Goal: Information Seeking & Learning: Learn about a topic

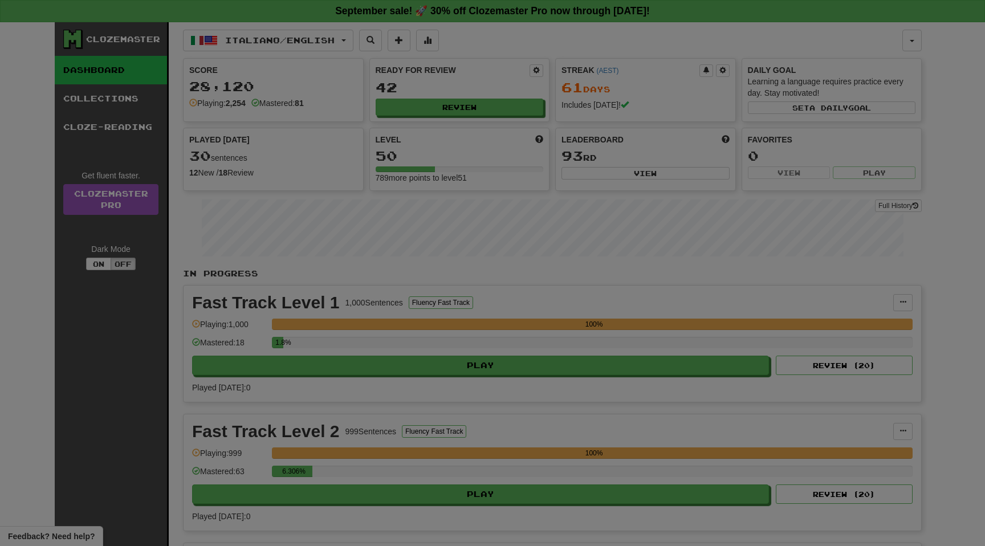
select select "**"
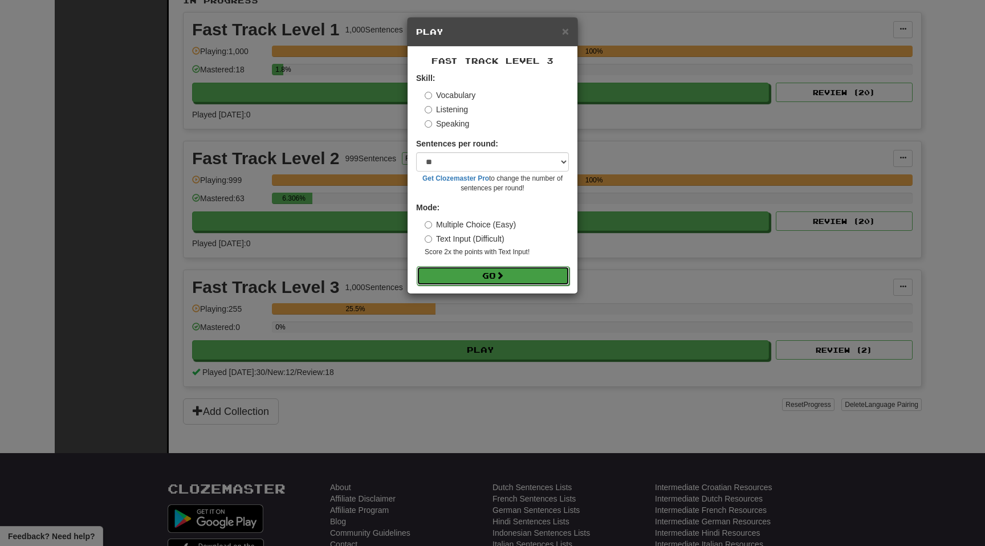
click at [465, 273] on button "Go" at bounding box center [493, 275] width 153 height 19
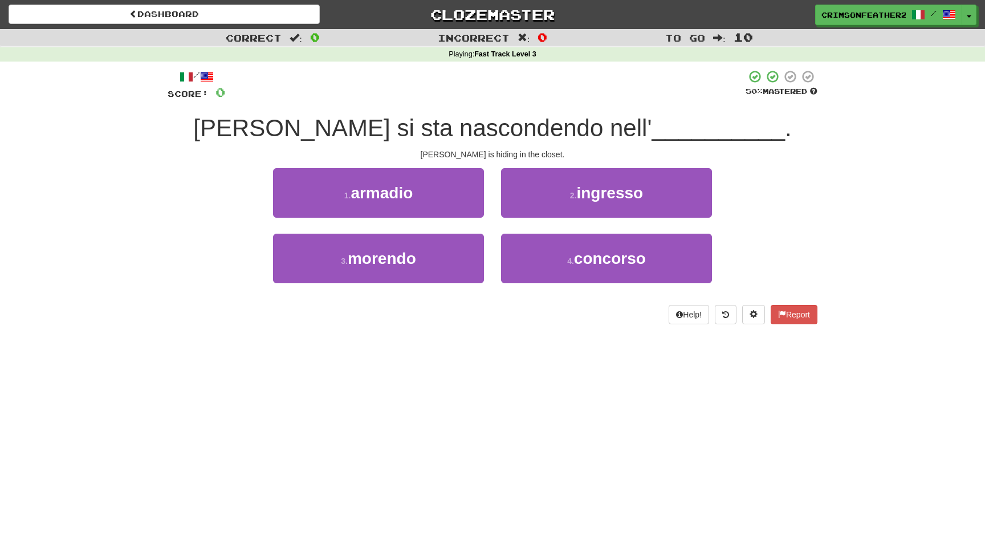
click at [472, 302] on div "/ Score: 0 50 % Mastered [PERSON_NAME] si sta nascondendo nell' __________ . [P…" at bounding box center [493, 197] width 650 height 255
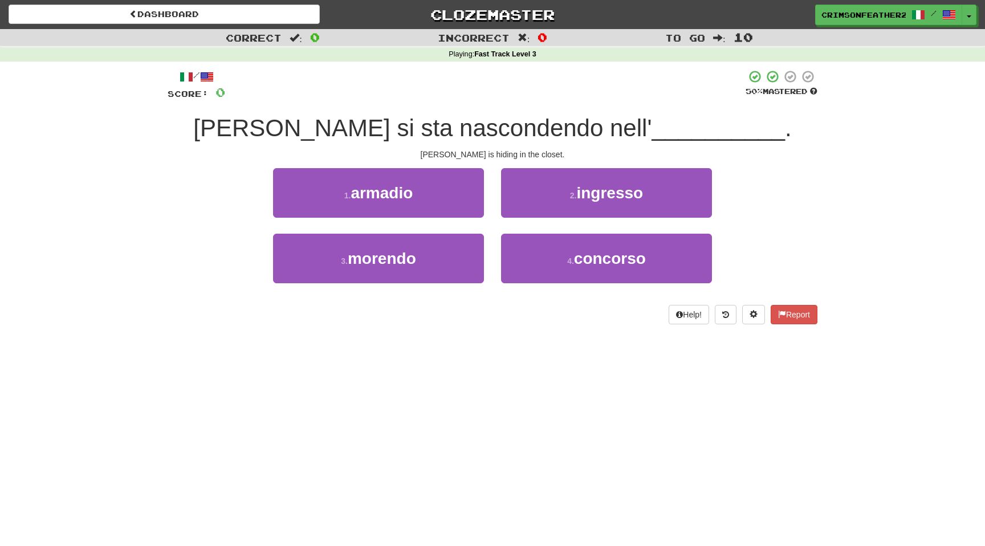
click at [472, 302] on div "/ Score: 0 50 % Mastered [PERSON_NAME] si sta nascondendo nell' __________ . [P…" at bounding box center [493, 197] width 650 height 255
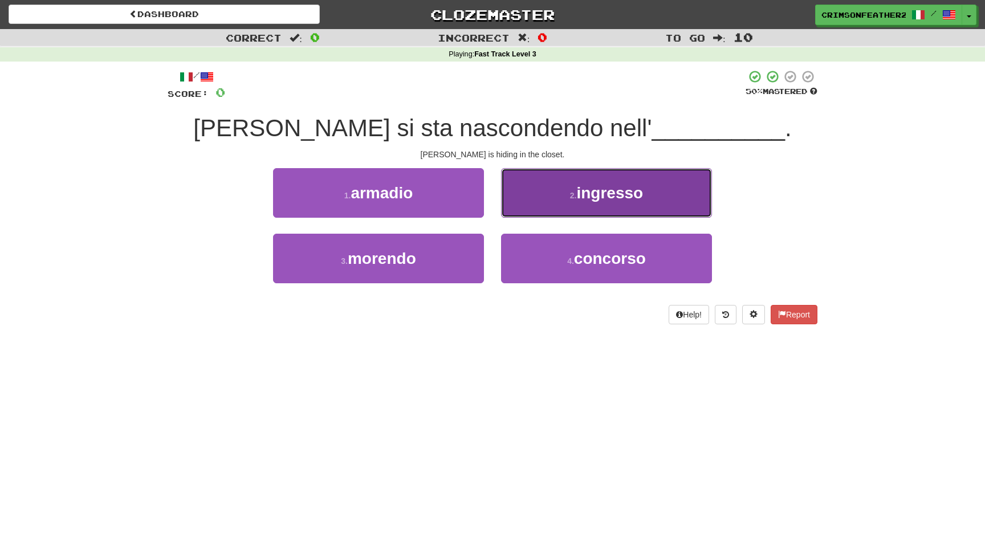
click at [546, 179] on button "2 . ingresso" at bounding box center [606, 193] width 211 height 50
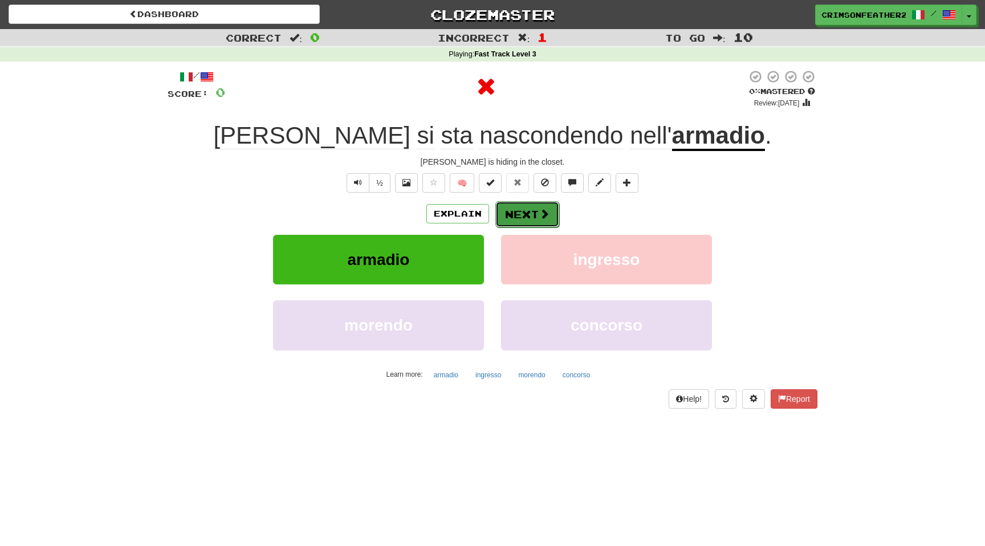
click at [523, 214] on button "Next" at bounding box center [527, 214] width 64 height 26
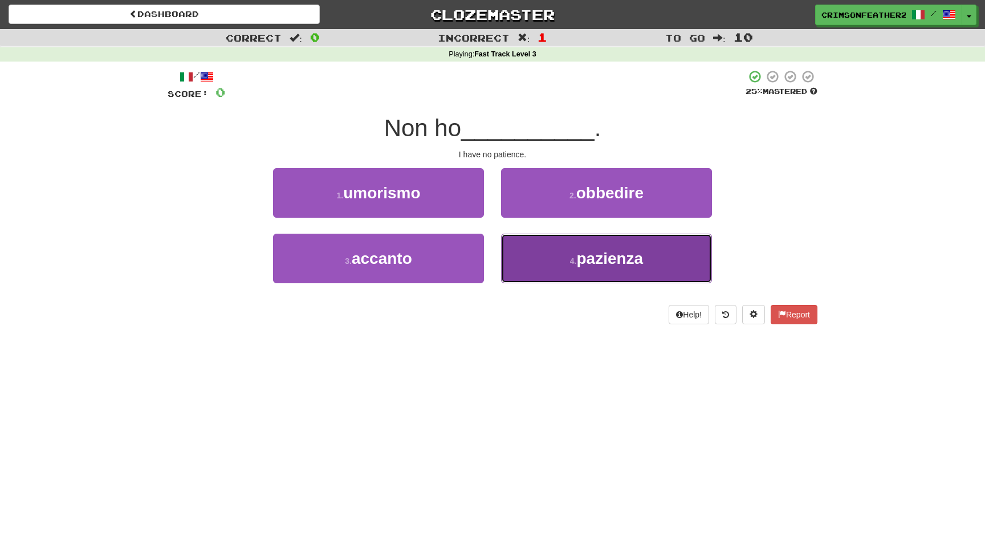
click at [542, 259] on button "4 . pazienza" at bounding box center [606, 259] width 211 height 50
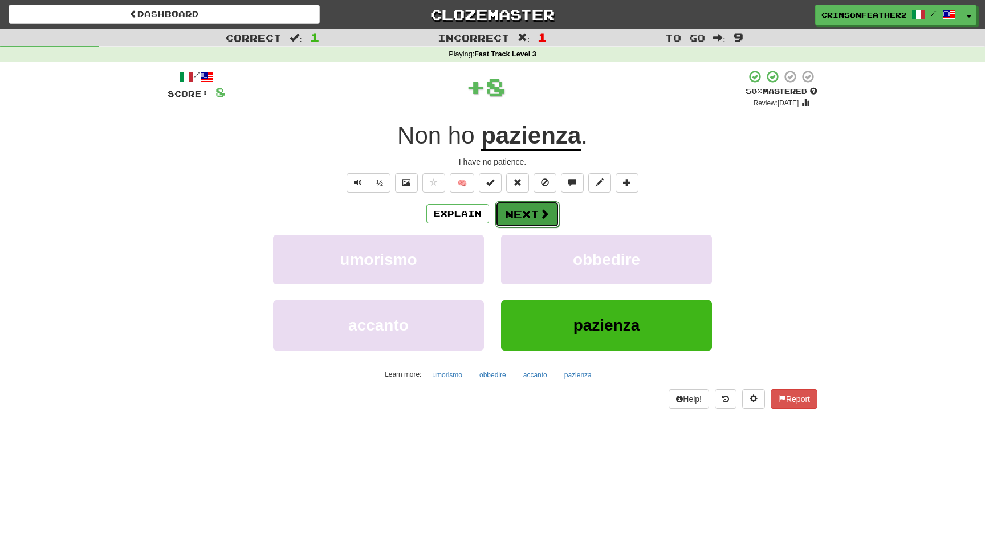
click at [519, 219] on button "Next" at bounding box center [527, 214] width 64 height 26
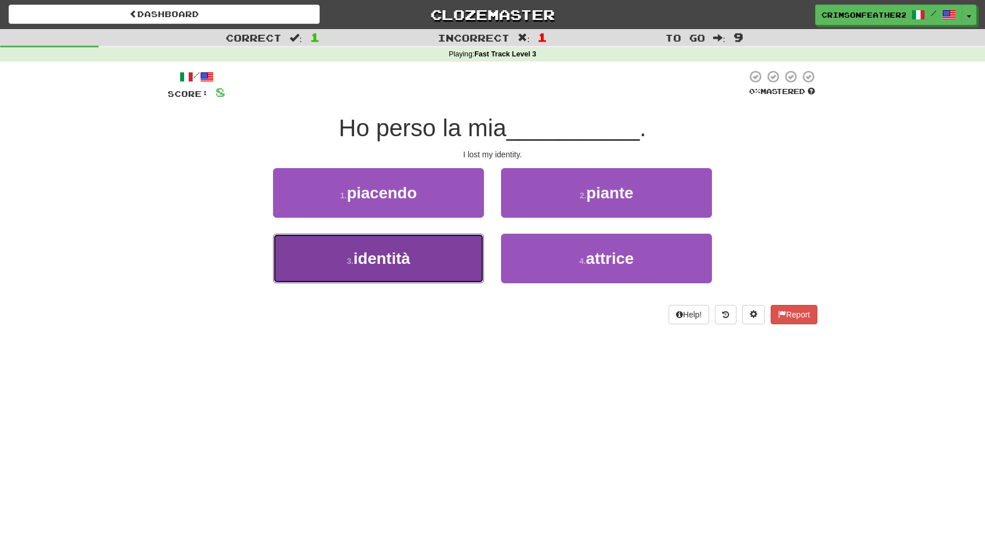
click at [453, 247] on button "3 . identità" at bounding box center [378, 259] width 211 height 50
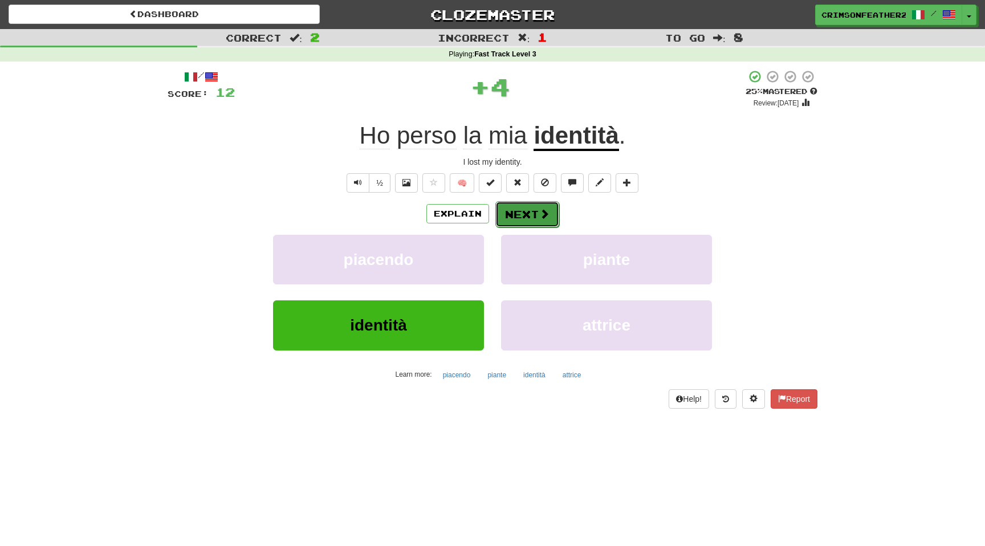
click at [512, 217] on button "Next" at bounding box center [527, 214] width 64 height 26
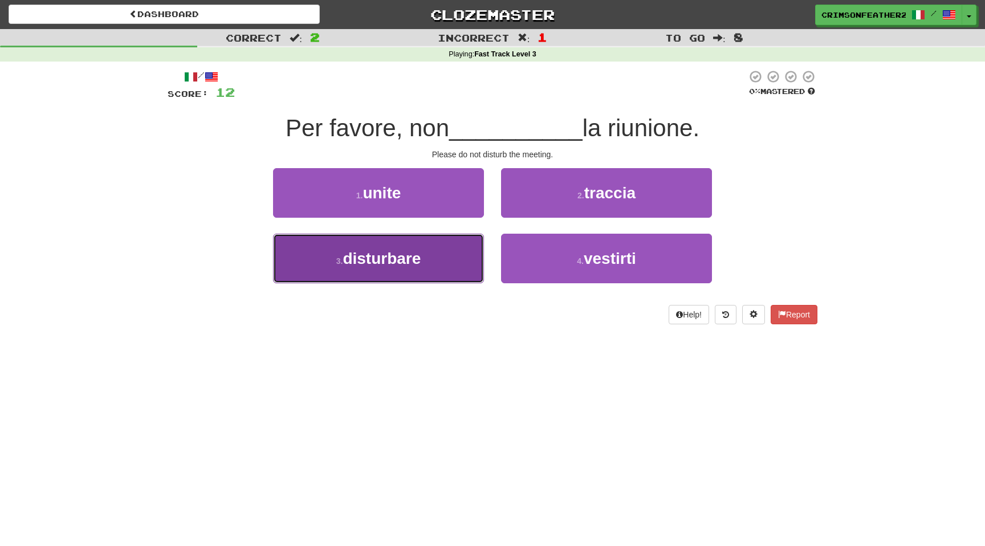
click at [442, 252] on button "3 . disturbare" at bounding box center [378, 259] width 211 height 50
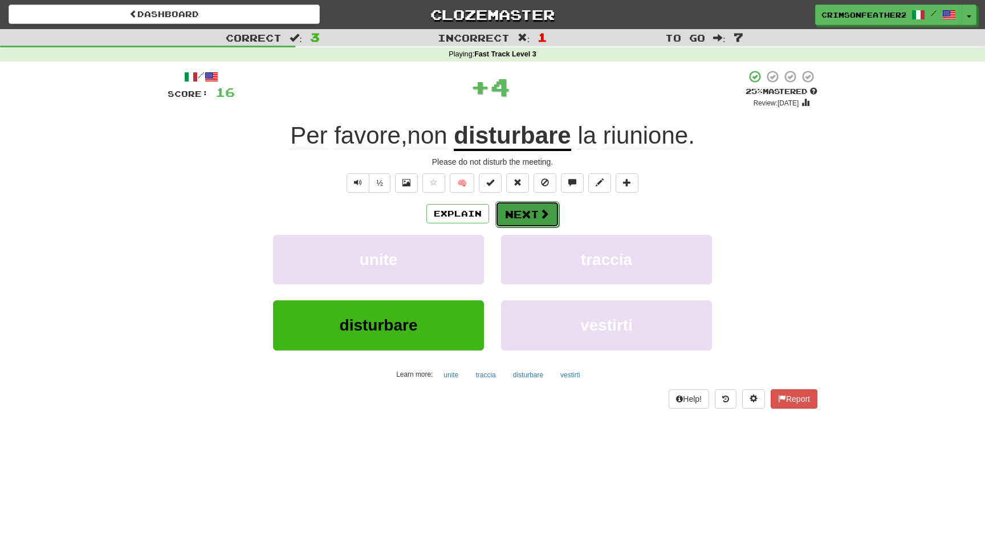
click at [517, 214] on button "Next" at bounding box center [527, 214] width 64 height 26
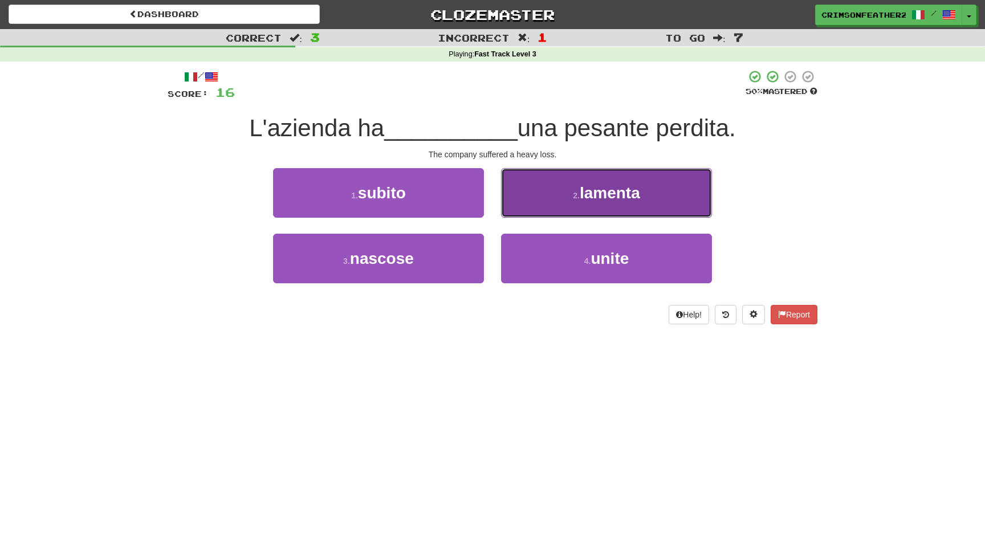
click at [572, 205] on button "2 . lamenta" at bounding box center [606, 193] width 211 height 50
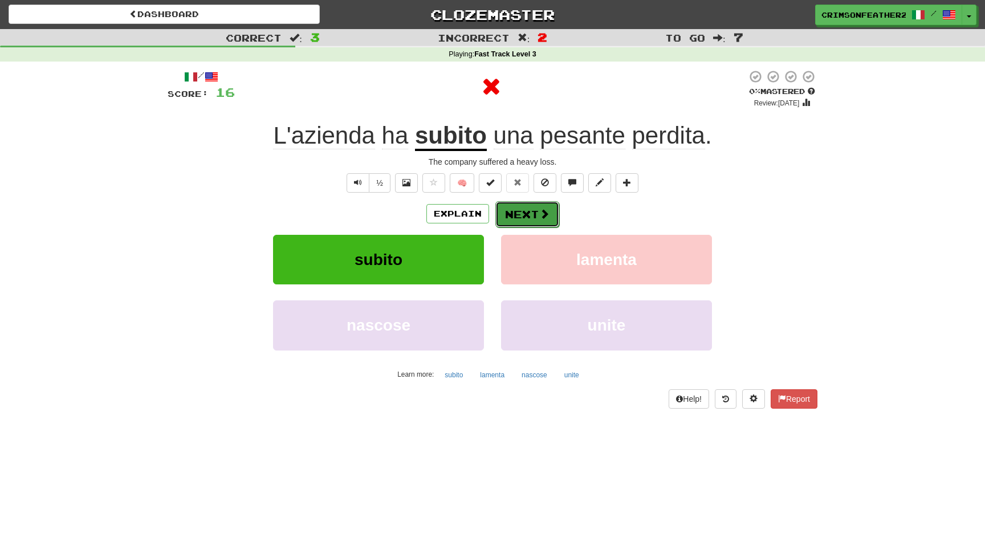
click at [546, 213] on span at bounding box center [544, 214] width 10 height 10
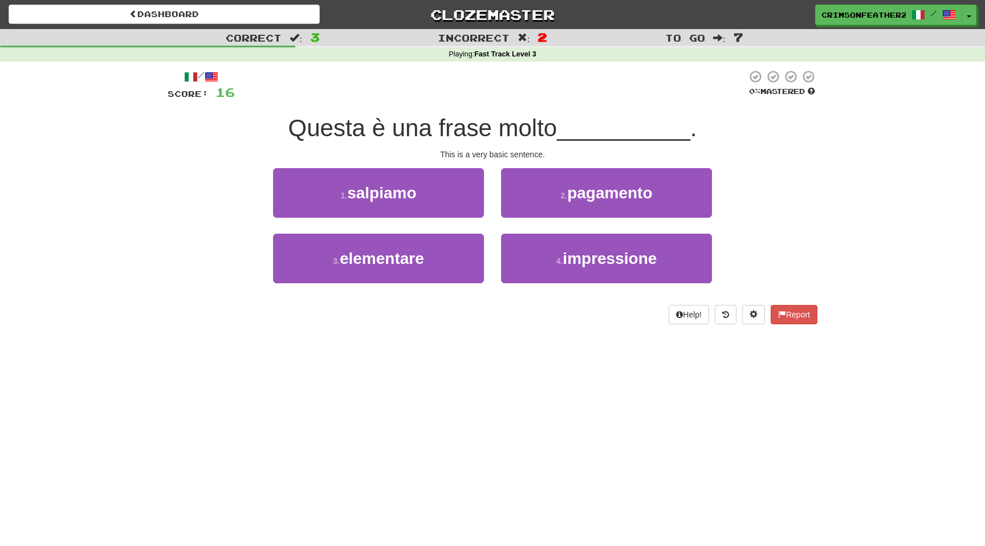
click at [499, 346] on div "Dashboard Clozemaster CrimsonFeather2906 / Toggle Dropdown Dashboard Leaderboar…" at bounding box center [492, 273] width 985 height 546
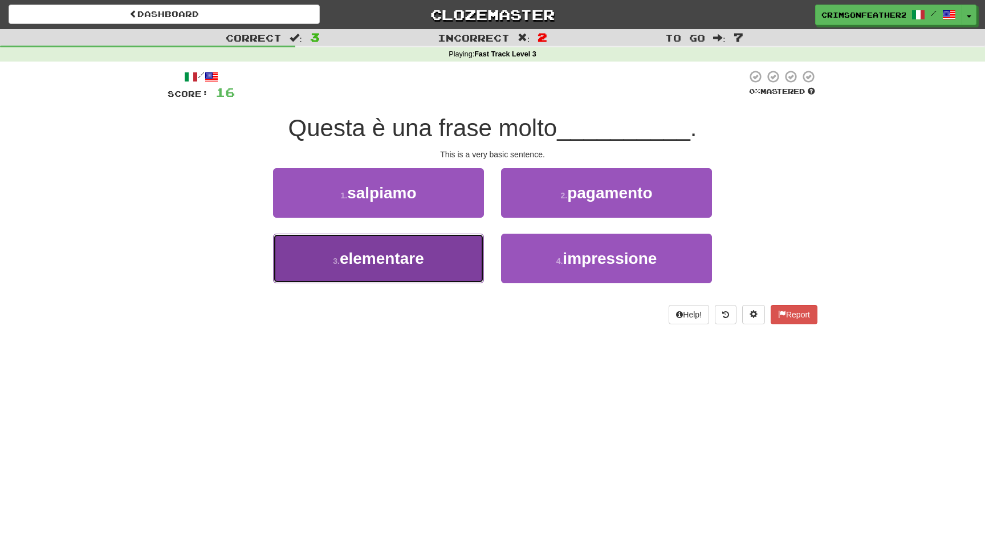
click at [439, 272] on button "3 . elementare" at bounding box center [378, 259] width 211 height 50
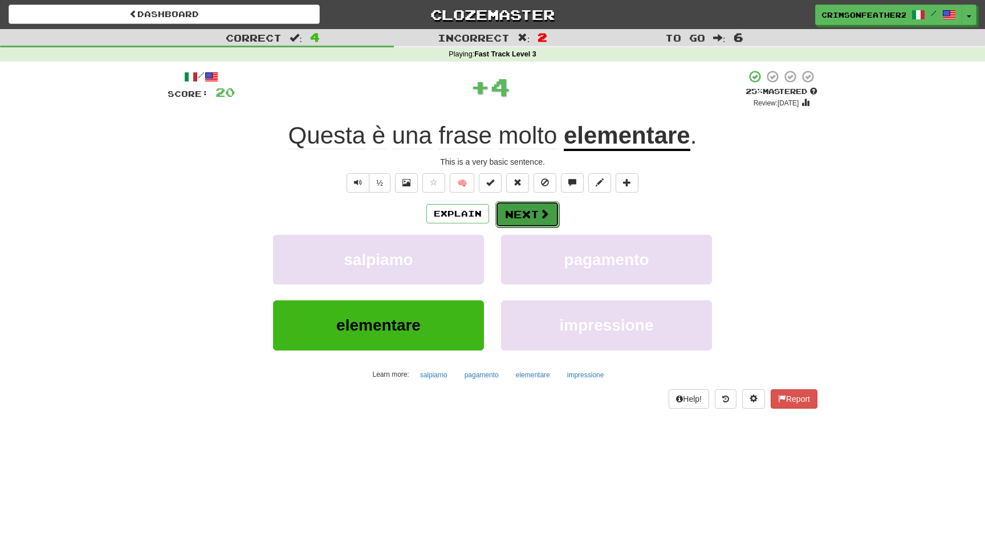
click at [533, 210] on button "Next" at bounding box center [527, 214] width 64 height 26
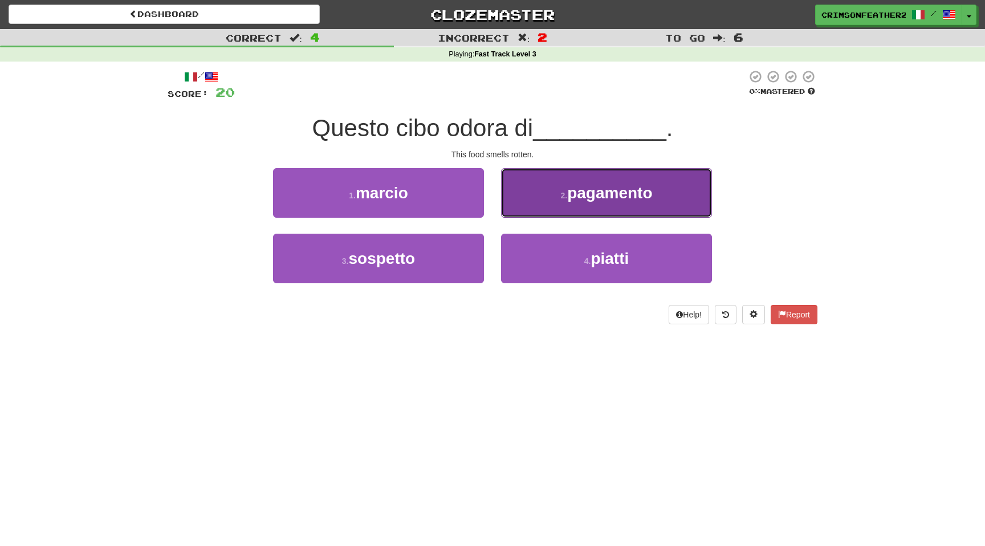
click at [562, 205] on button "2 . pagamento" at bounding box center [606, 193] width 211 height 50
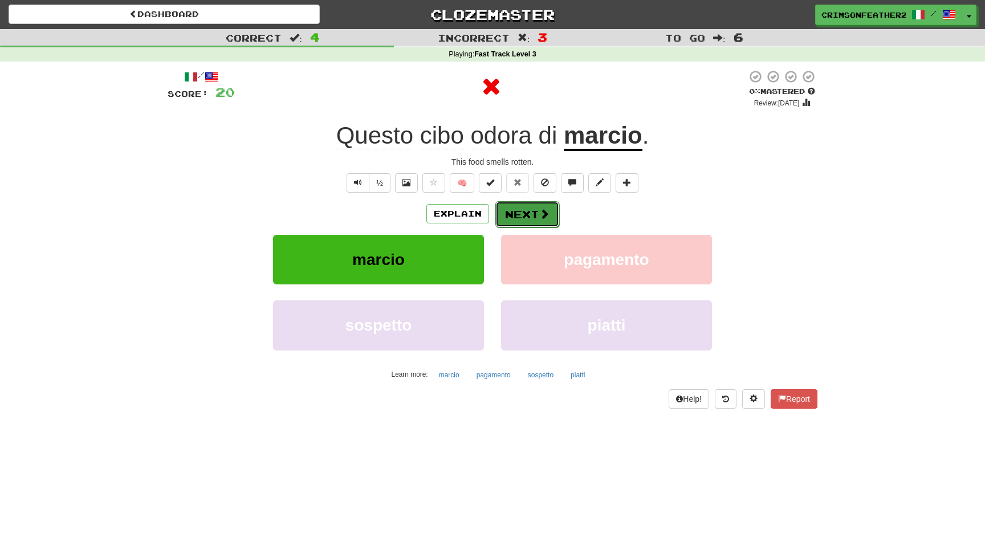
click at [541, 212] on span at bounding box center [544, 214] width 10 height 10
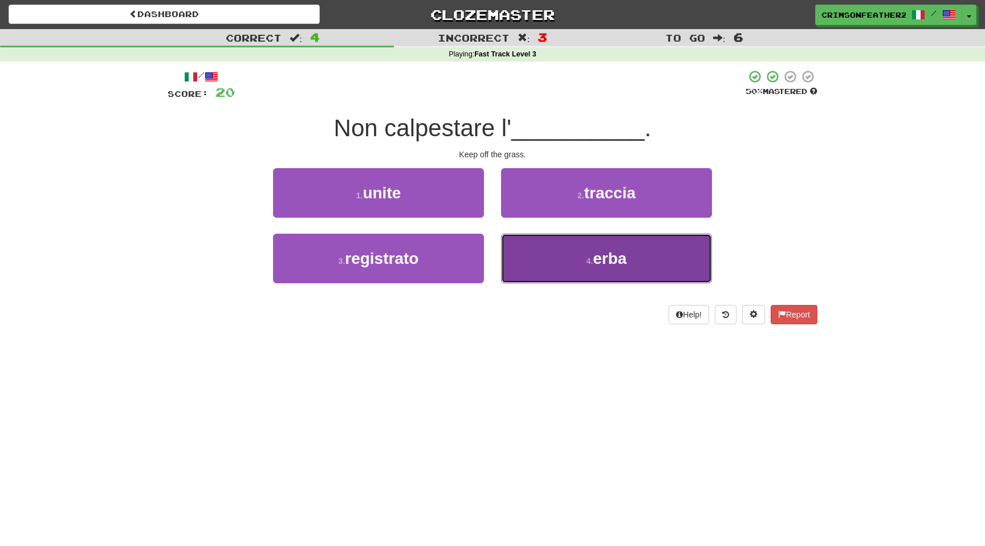
click at [526, 254] on button "4 . erba" at bounding box center [606, 259] width 211 height 50
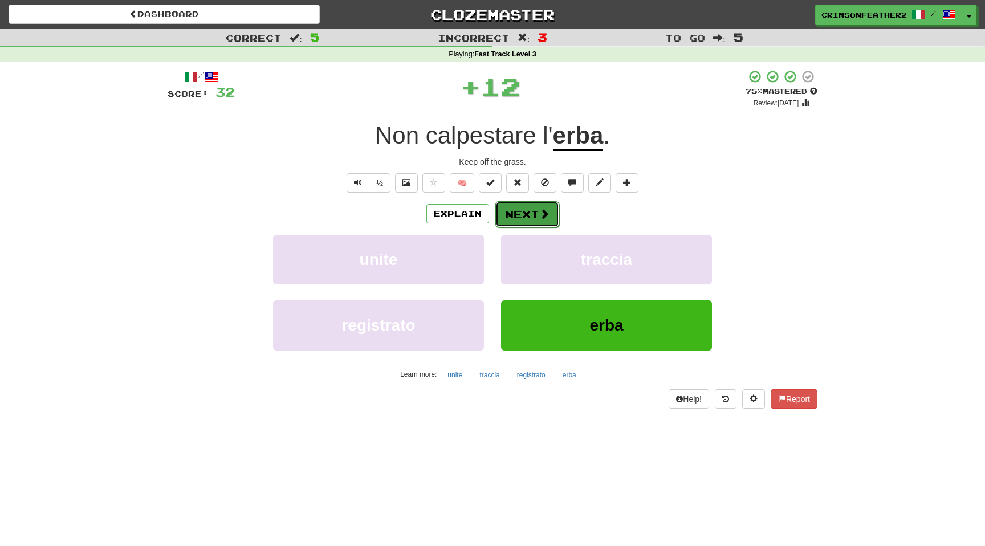
click at [514, 208] on button "Next" at bounding box center [527, 214] width 64 height 26
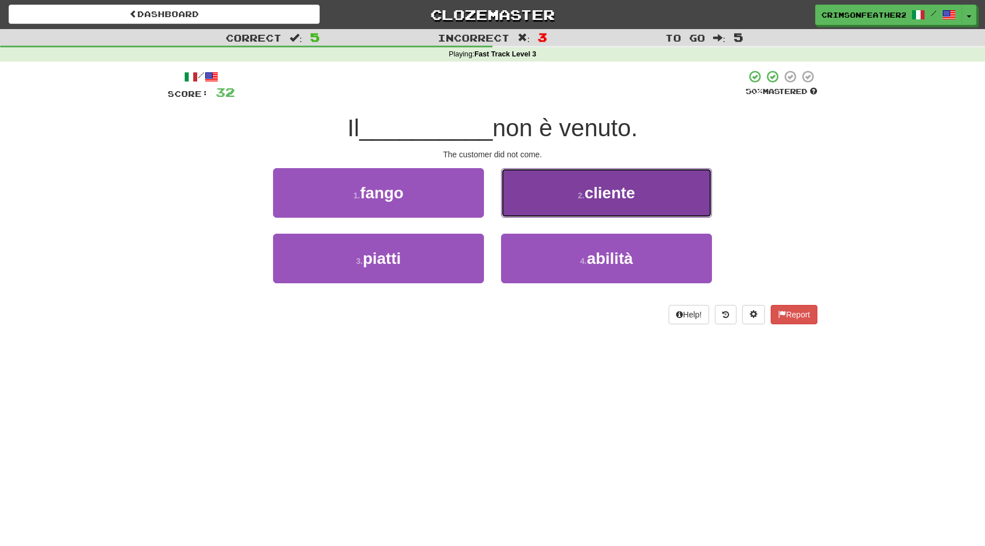
click at [541, 211] on button "2 . cliente" at bounding box center [606, 193] width 211 height 50
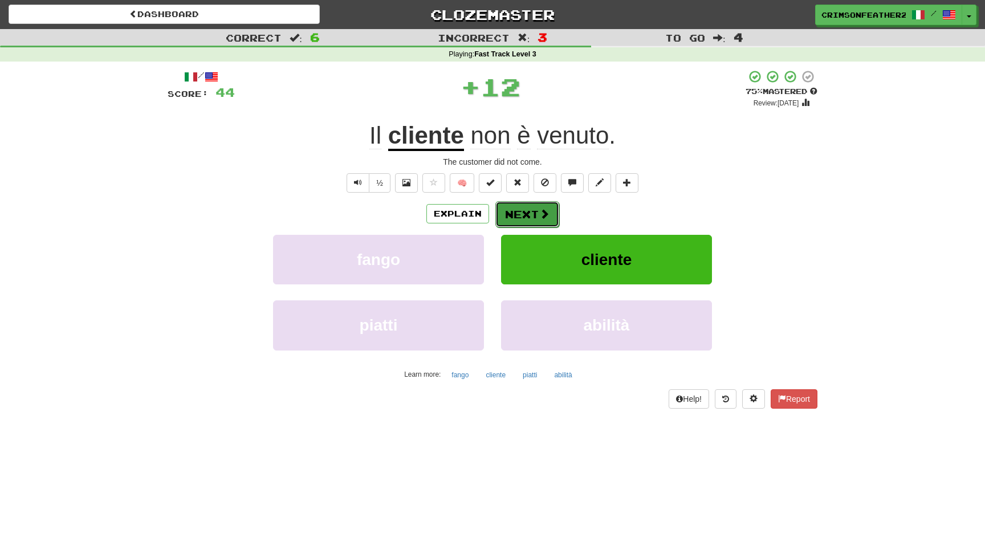
click at [530, 216] on button "Next" at bounding box center [527, 214] width 64 height 26
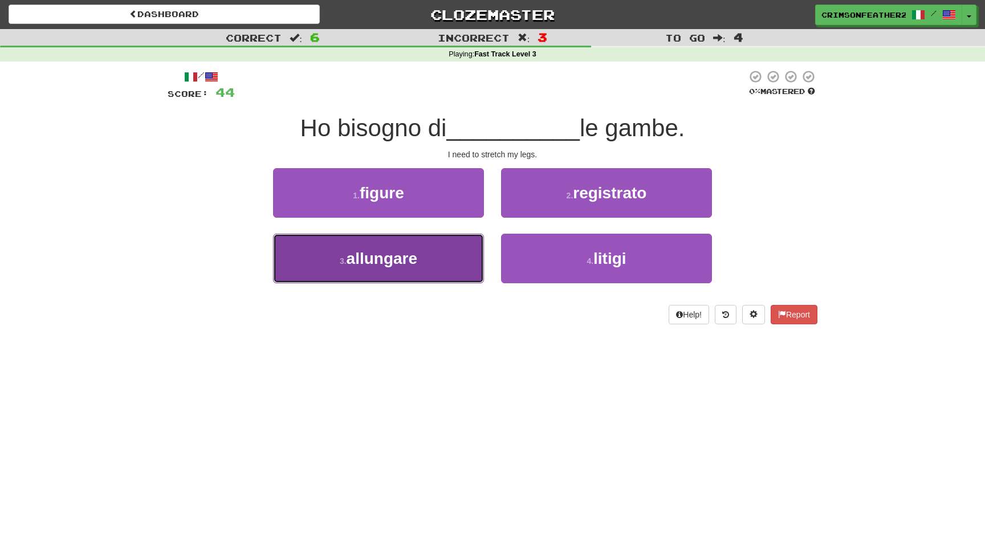
click at [436, 257] on button "3 . [GEOGRAPHIC_DATA]" at bounding box center [378, 259] width 211 height 50
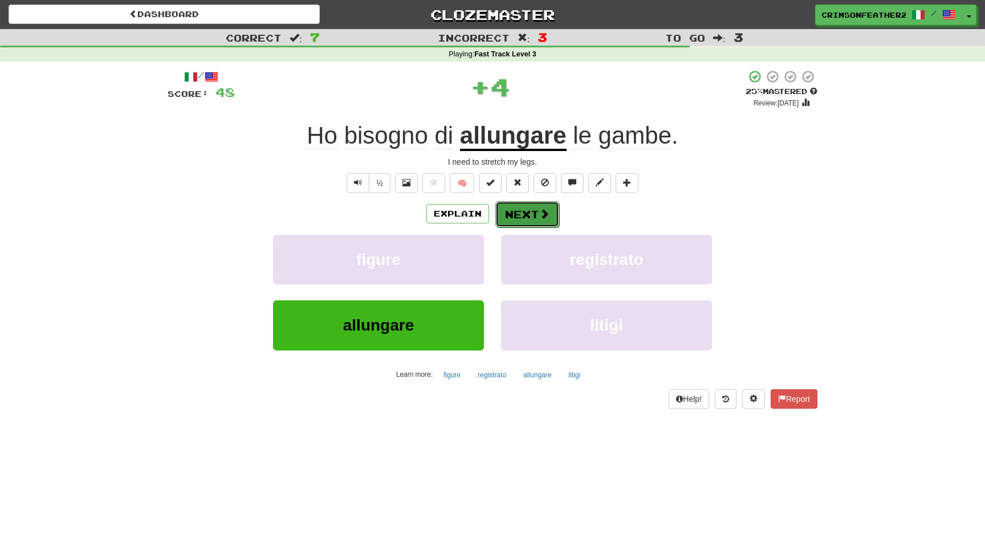
click at [527, 208] on button "Next" at bounding box center [527, 214] width 64 height 26
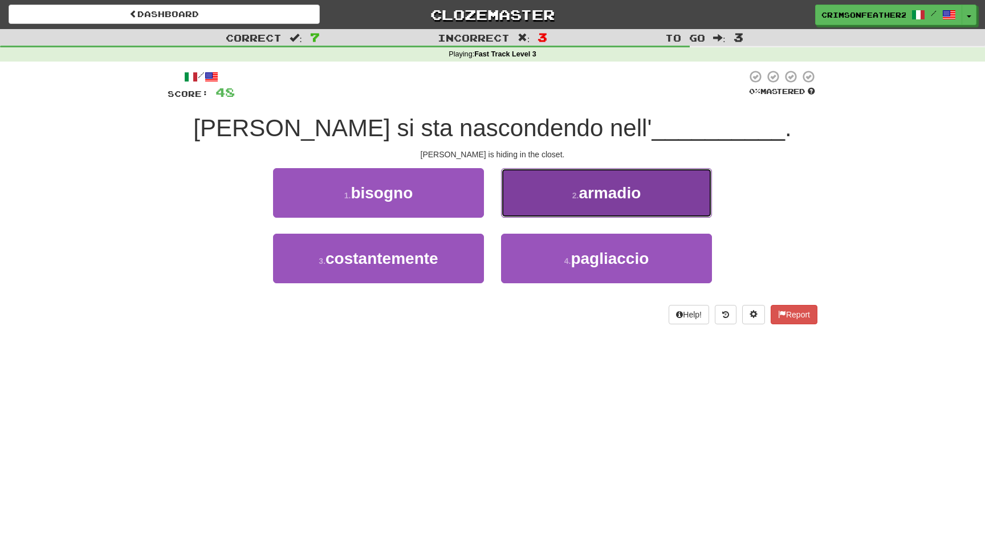
click at [552, 204] on button "2 . armadio" at bounding box center [606, 193] width 211 height 50
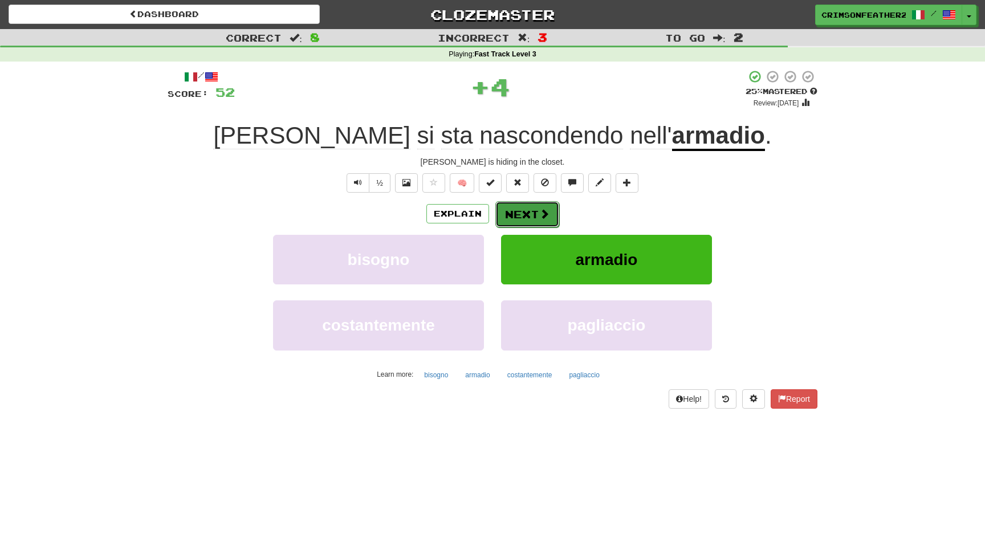
click at [539, 210] on span at bounding box center [544, 214] width 10 height 10
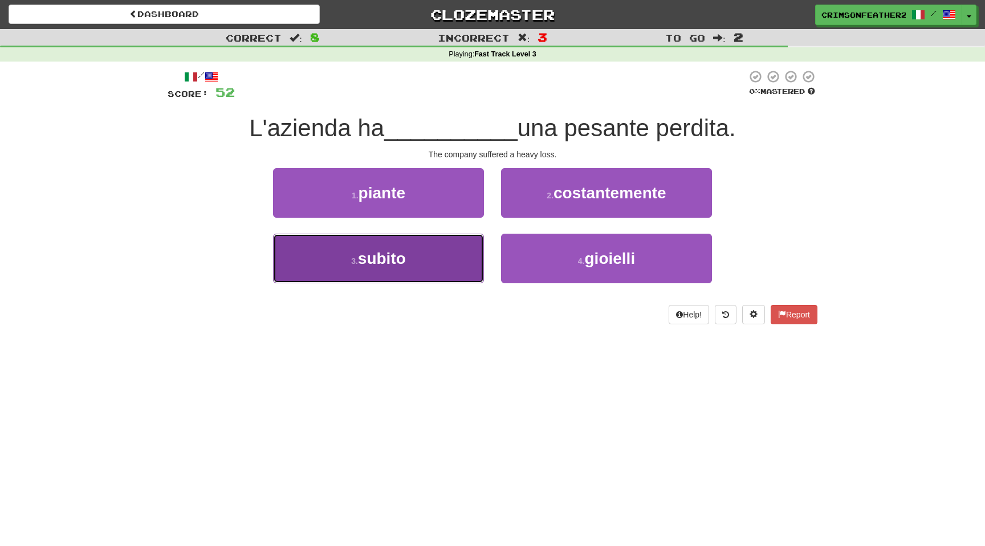
click at [468, 246] on button "3 . subito" at bounding box center [378, 259] width 211 height 50
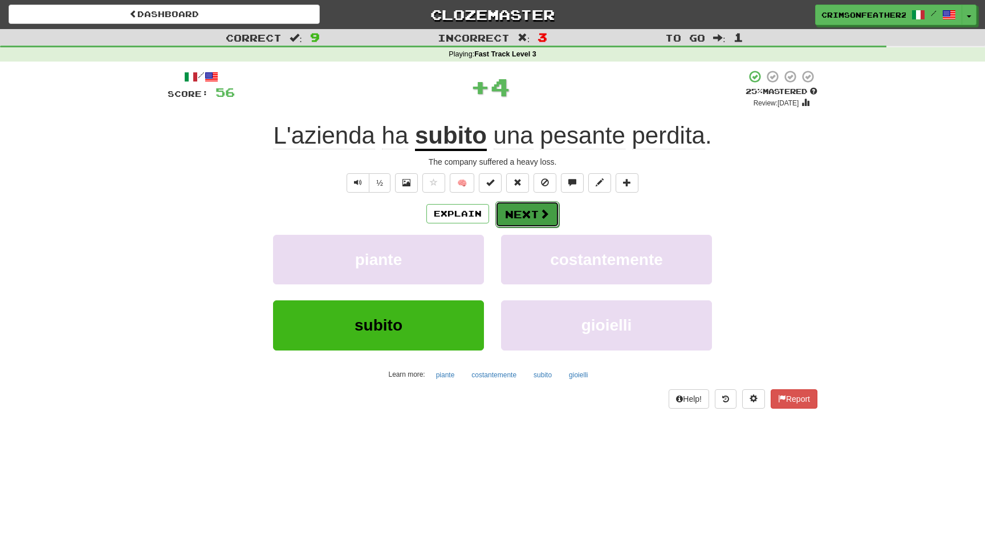
click at [508, 212] on button "Next" at bounding box center [527, 214] width 64 height 26
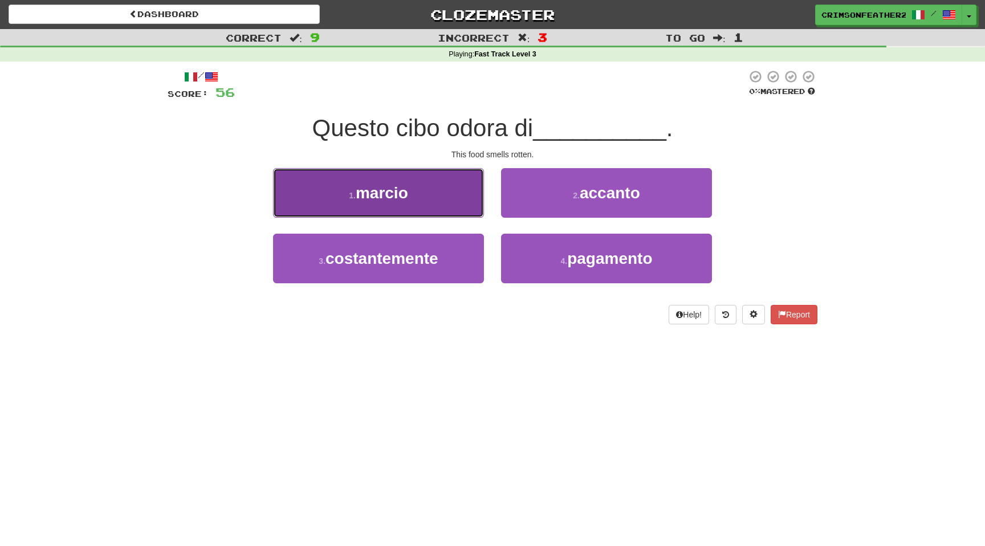
click at [470, 213] on button "1 . marcio" at bounding box center [378, 193] width 211 height 50
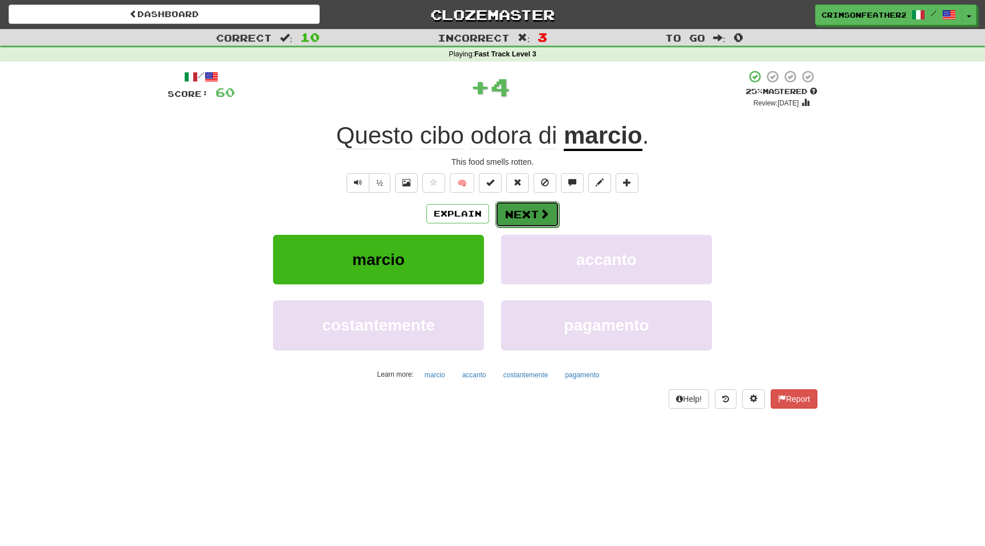
click at [522, 219] on button "Next" at bounding box center [527, 214] width 64 height 26
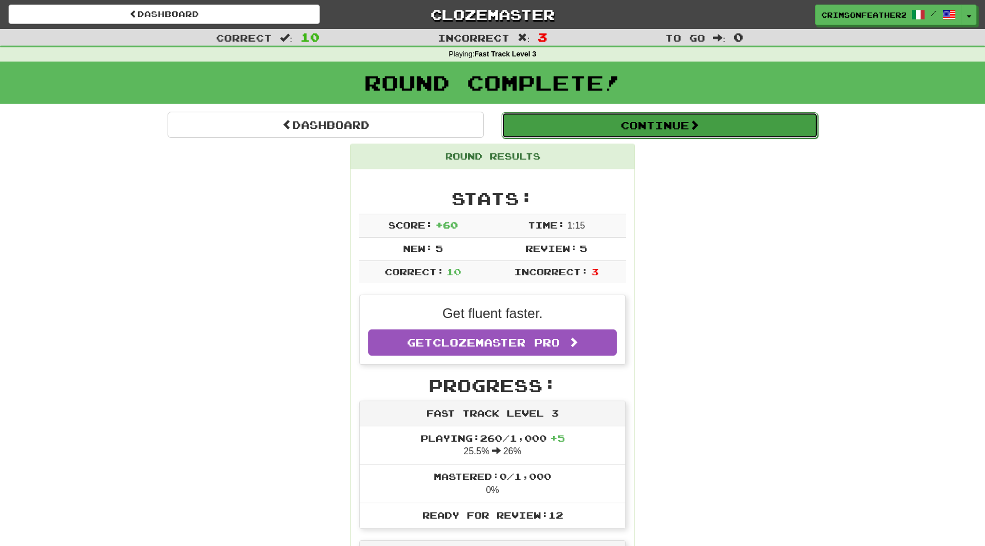
click at [550, 123] on button "Continue" at bounding box center [660, 125] width 316 height 26
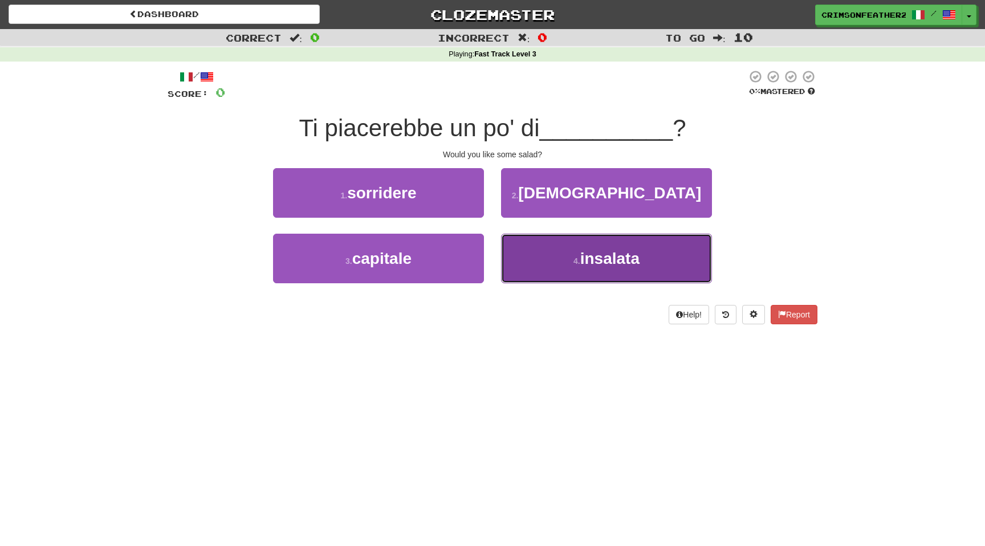
click at [530, 261] on button "4 . insalata" at bounding box center [606, 259] width 211 height 50
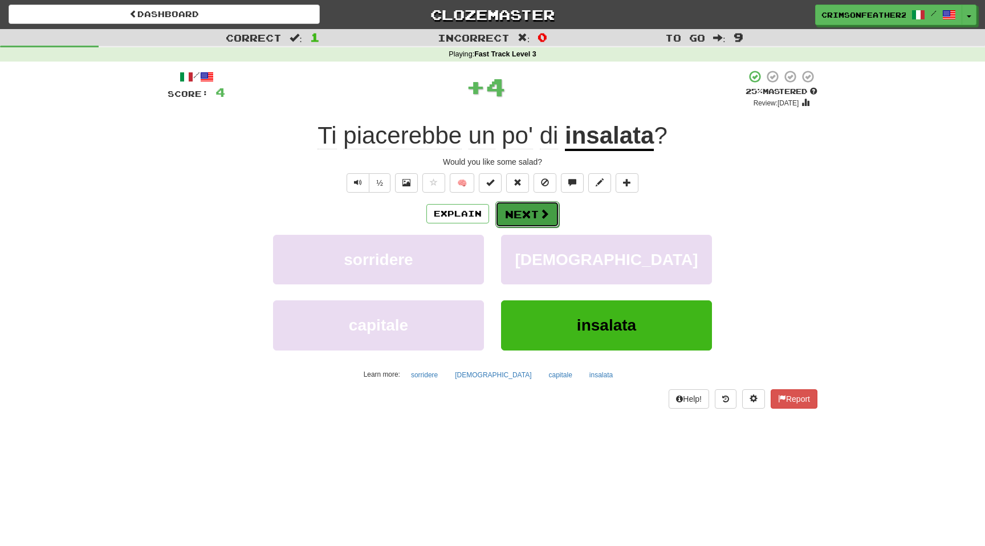
click at [504, 211] on button "Next" at bounding box center [527, 214] width 64 height 26
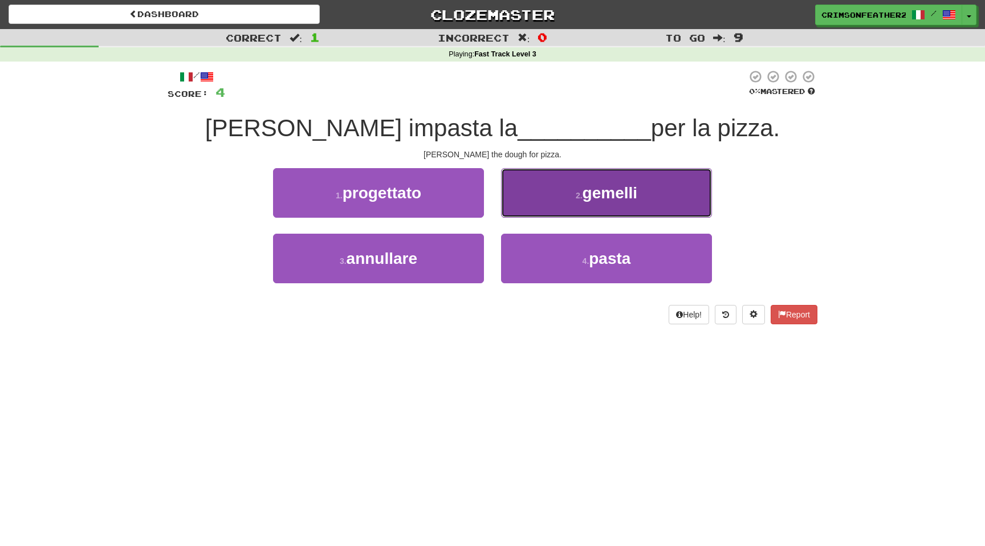
click at [553, 203] on button "2 . gemelli" at bounding box center [606, 193] width 211 height 50
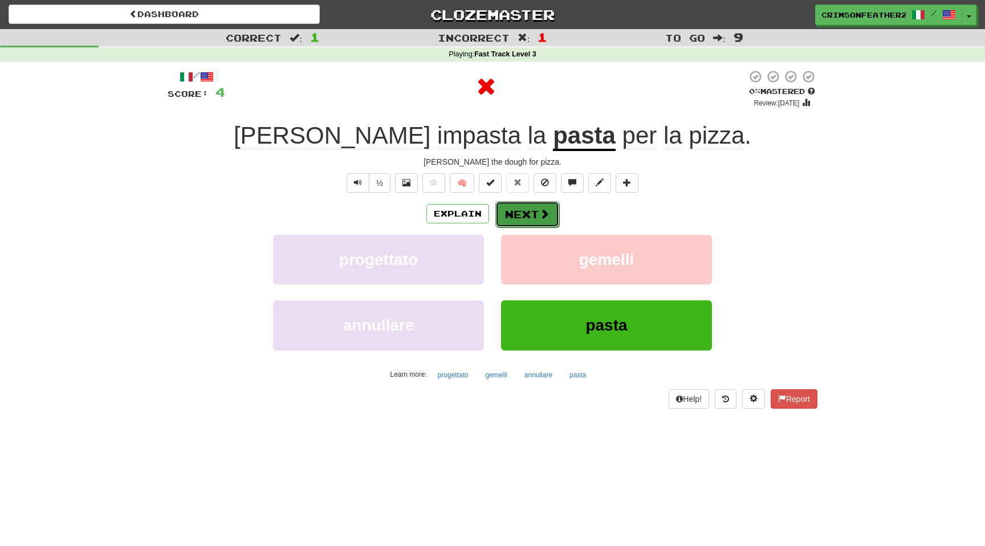
click at [539, 210] on span at bounding box center [544, 214] width 10 height 10
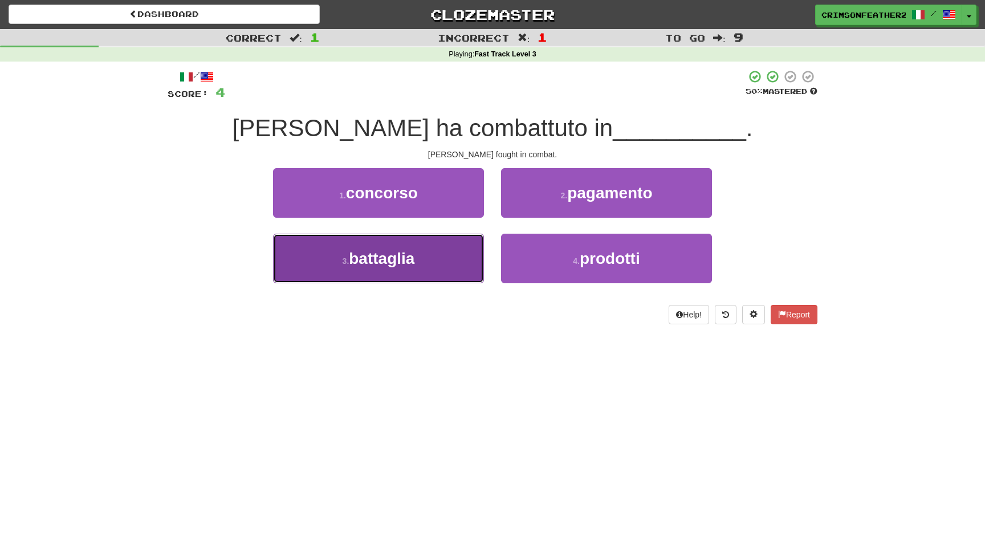
click at [441, 251] on button "3 . battaglia" at bounding box center [378, 259] width 211 height 50
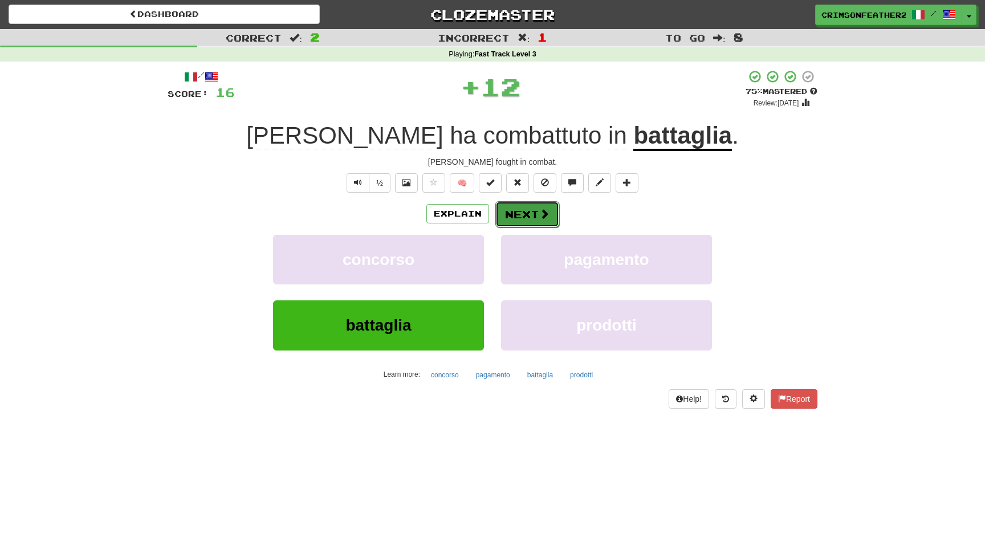
click at [505, 214] on button "Next" at bounding box center [527, 214] width 64 height 26
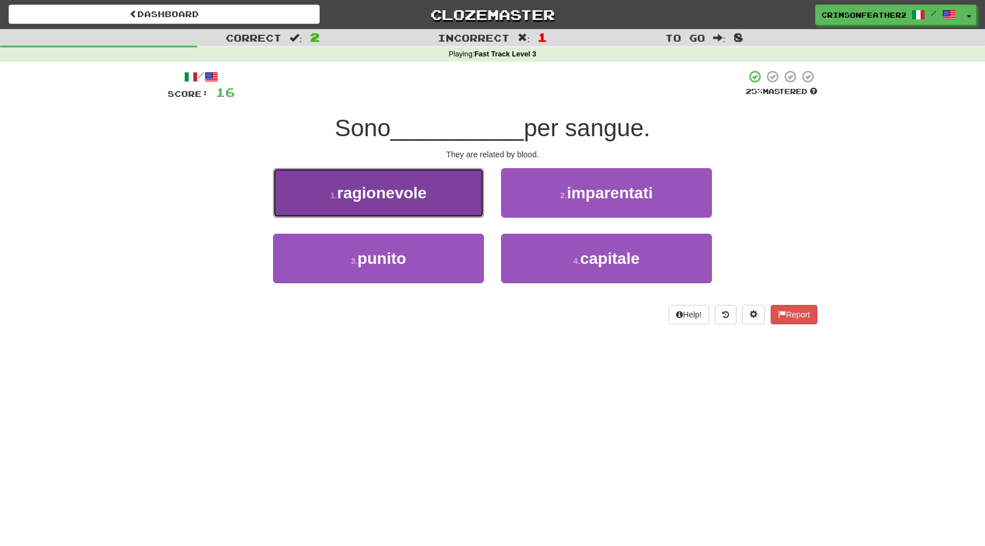
click at [473, 209] on button "1 . ragionevole" at bounding box center [378, 193] width 211 height 50
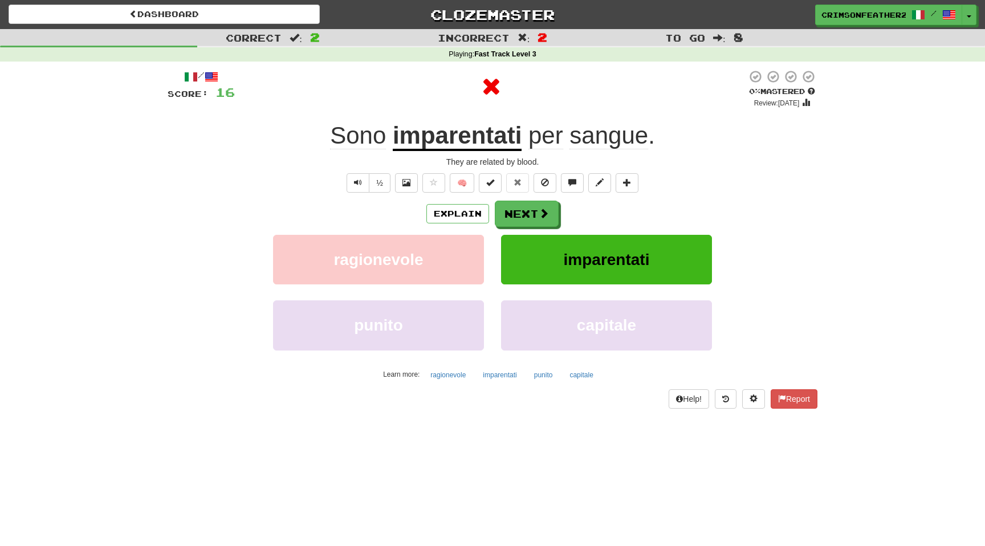
click at [541, 227] on div "Explain Next ragionevole imparentati punito capitale Learn more: ragionevole im…" at bounding box center [493, 292] width 650 height 183
click at [535, 222] on button "Next" at bounding box center [527, 214] width 64 height 26
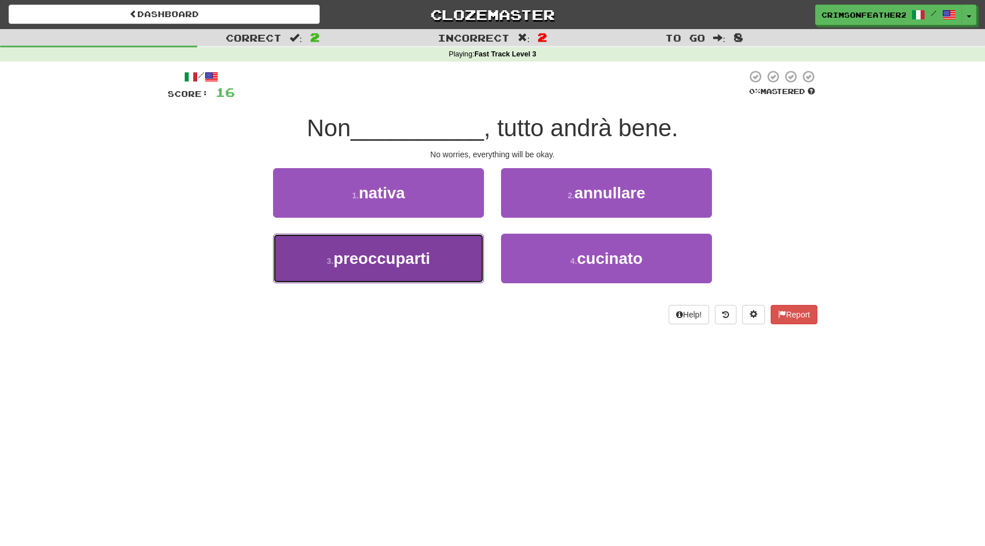
click at [459, 262] on button "3 . preoccuparti" at bounding box center [378, 259] width 211 height 50
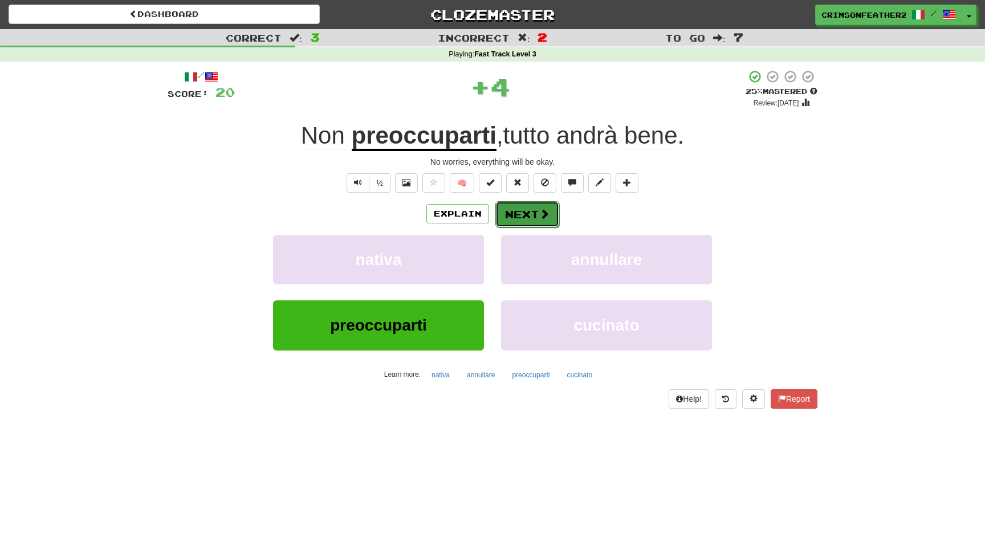
click at [517, 214] on button "Next" at bounding box center [527, 214] width 64 height 26
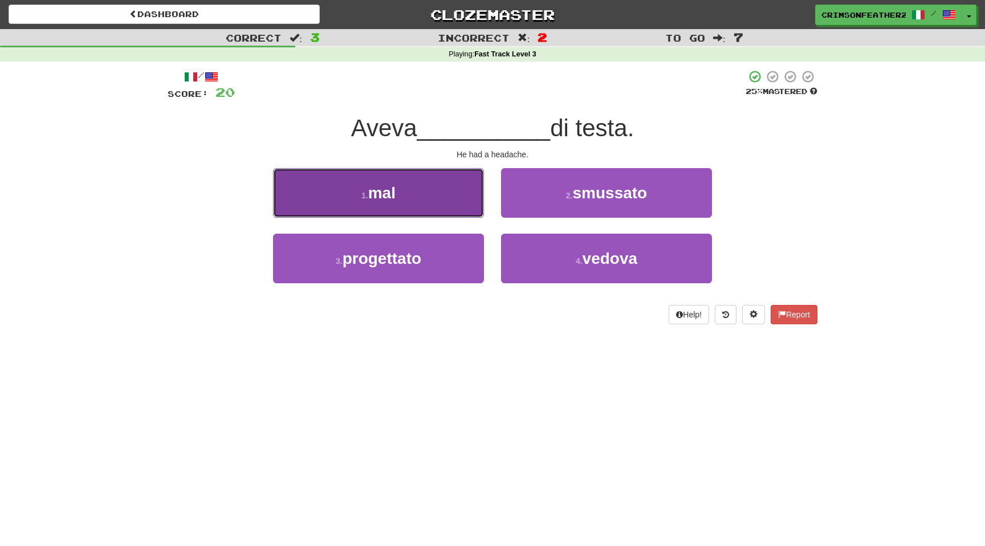
click at [458, 209] on button "1 . mal" at bounding box center [378, 193] width 211 height 50
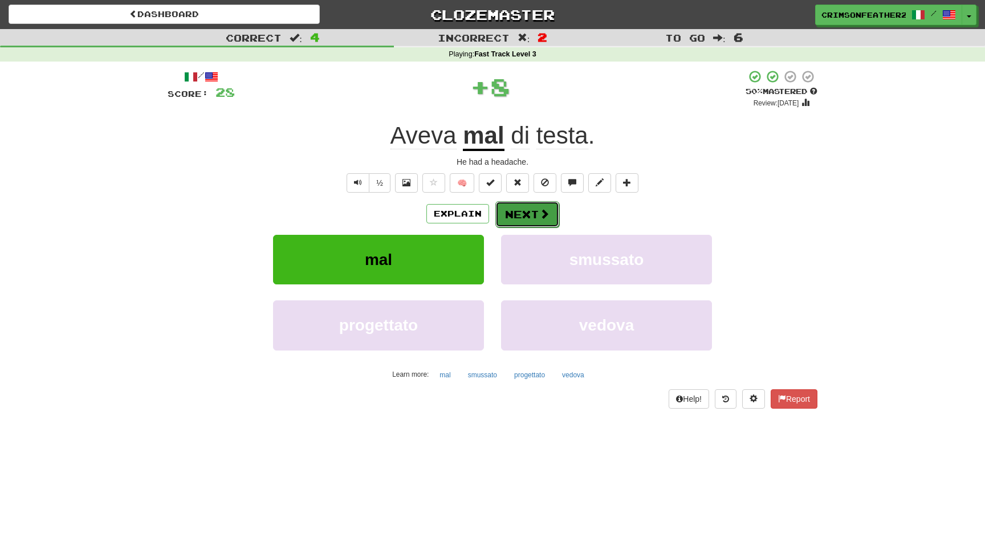
click at [507, 211] on button "Next" at bounding box center [527, 214] width 64 height 26
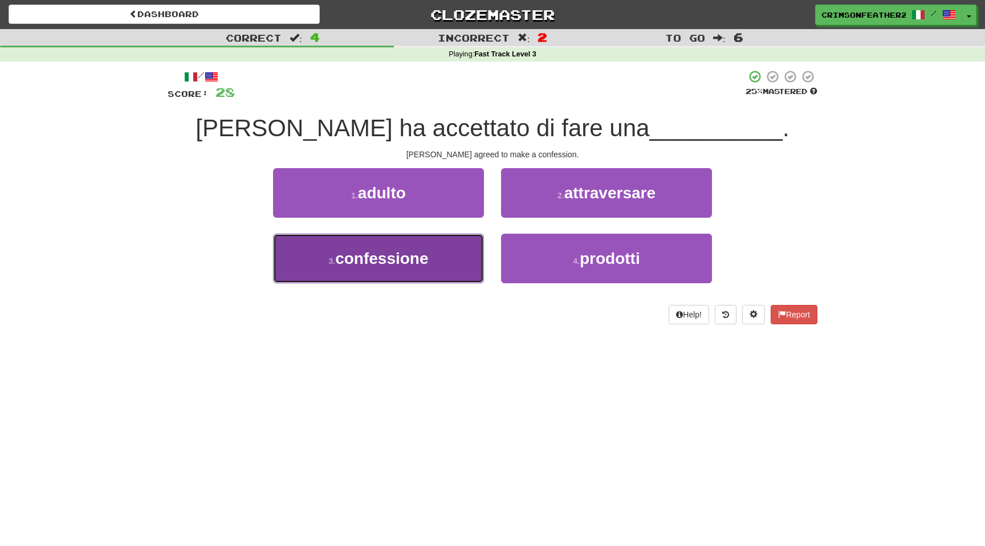
click at [454, 250] on button "3 . confessione" at bounding box center [378, 259] width 211 height 50
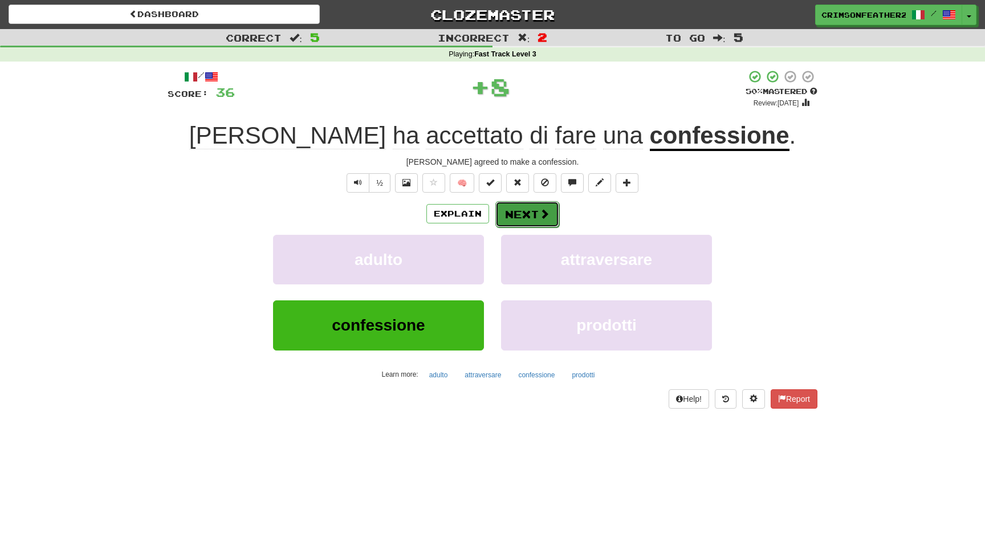
click at [509, 212] on button "Next" at bounding box center [527, 214] width 64 height 26
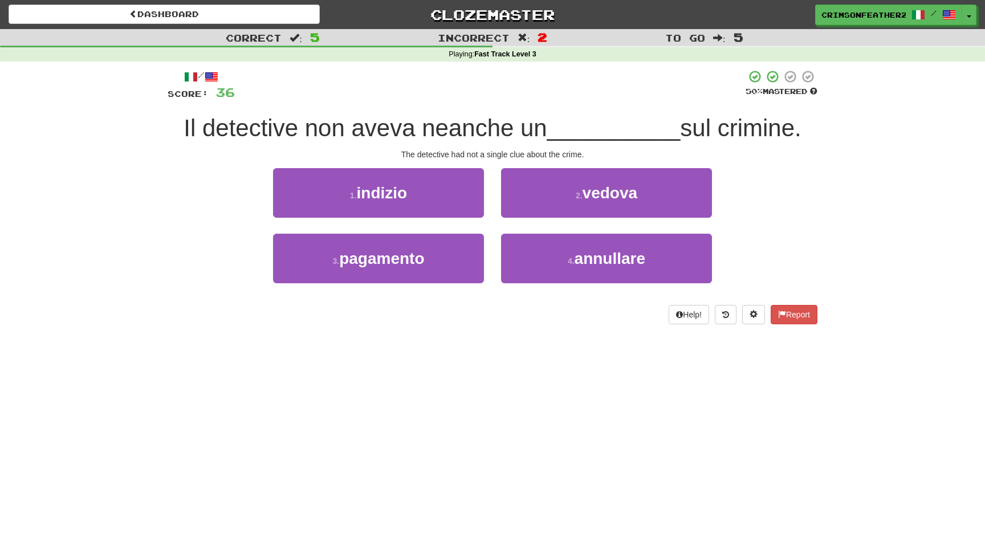
click at [503, 222] on div "2 . vedova" at bounding box center [607, 201] width 228 height 66
click at [495, 219] on div "2 . vedova" at bounding box center [607, 201] width 228 height 66
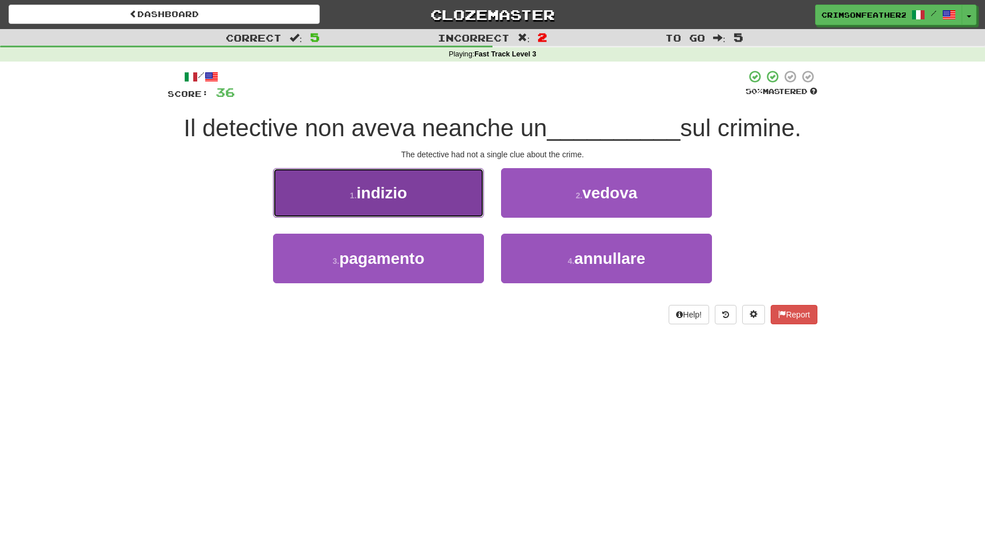
click at [462, 207] on button "1 . indizio" at bounding box center [378, 193] width 211 height 50
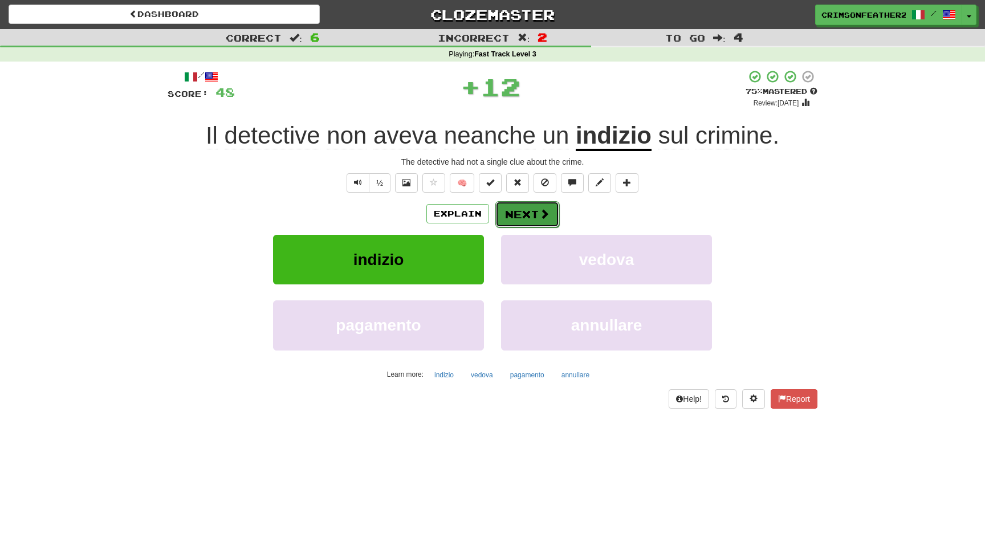
click at [521, 212] on button "Next" at bounding box center [527, 214] width 64 height 26
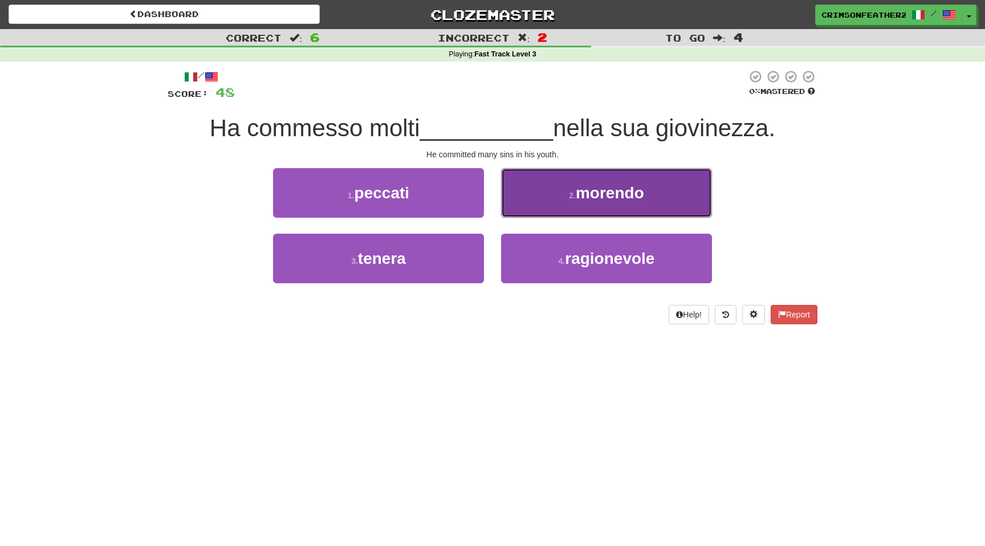
click at [547, 193] on button "2 . morendo" at bounding box center [606, 193] width 211 height 50
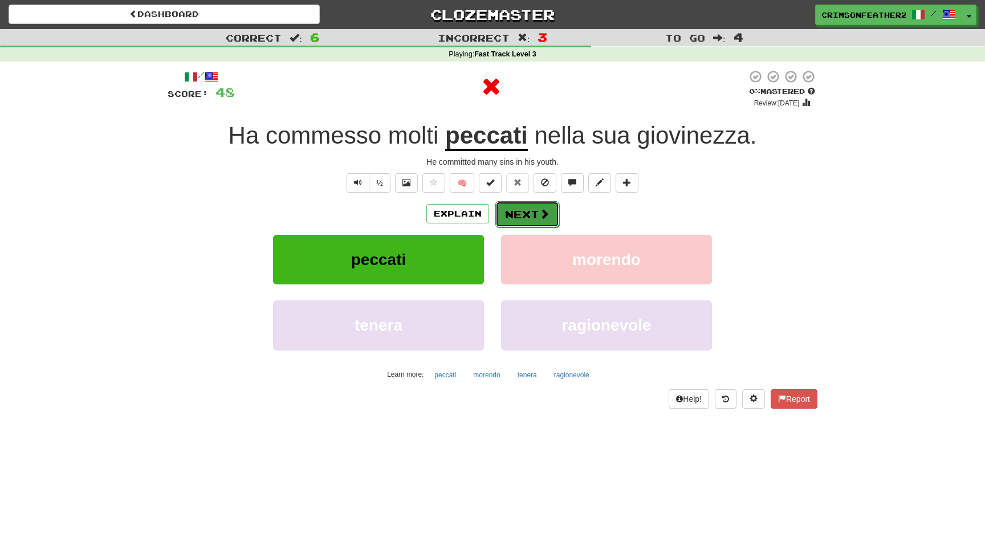
click at [532, 207] on button "Next" at bounding box center [527, 214] width 64 height 26
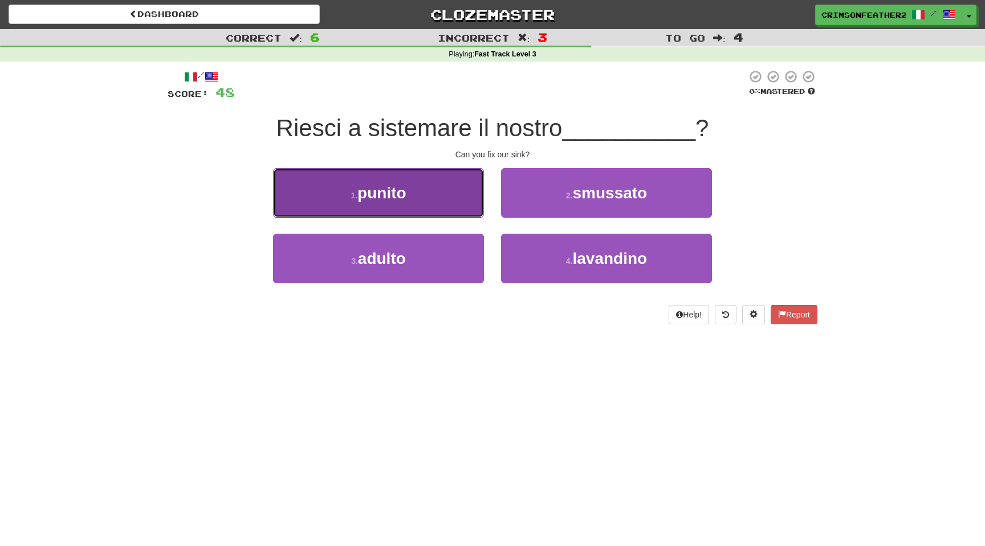
click at [441, 201] on button "1 . punito" at bounding box center [378, 193] width 211 height 50
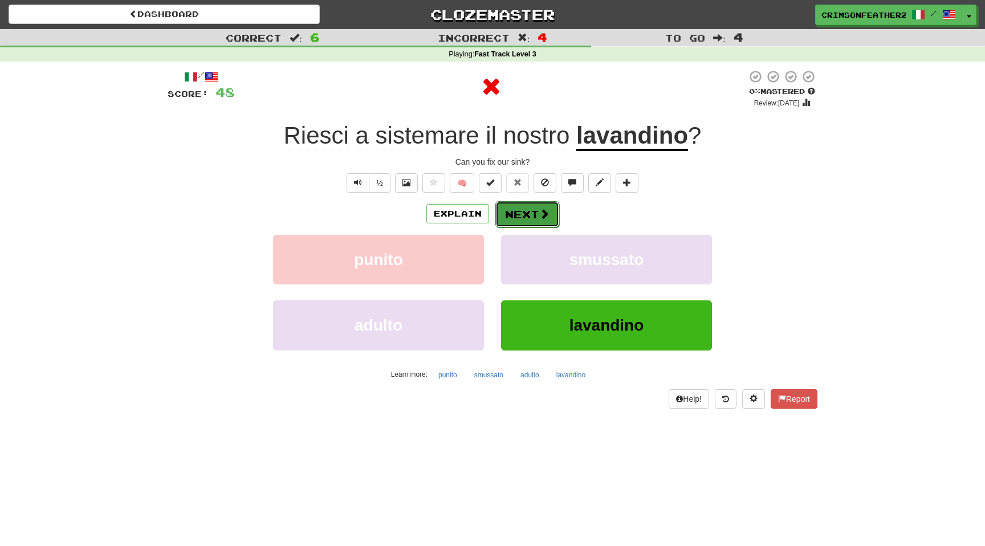
click at [518, 211] on button "Next" at bounding box center [527, 214] width 64 height 26
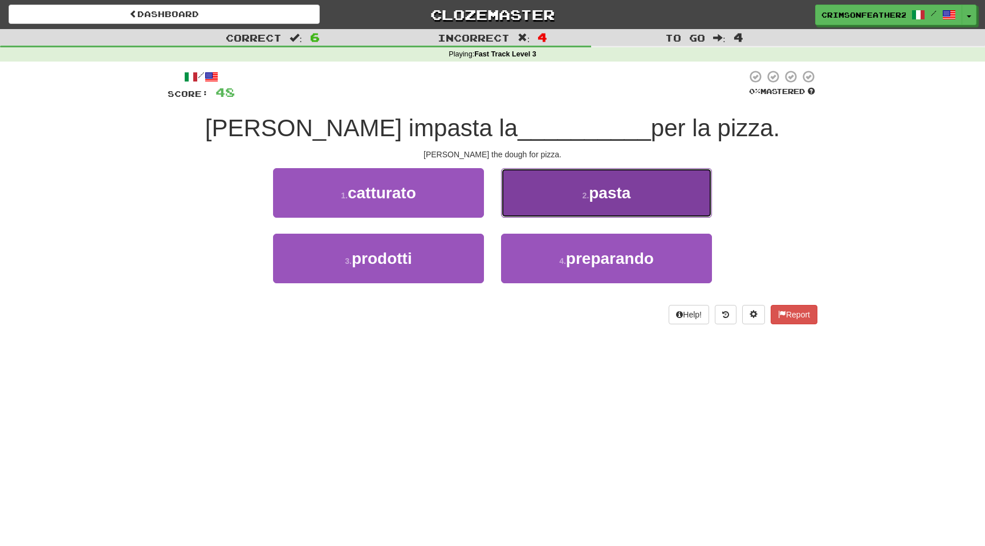
click at [523, 209] on button "2 . pasta" at bounding box center [606, 193] width 211 height 50
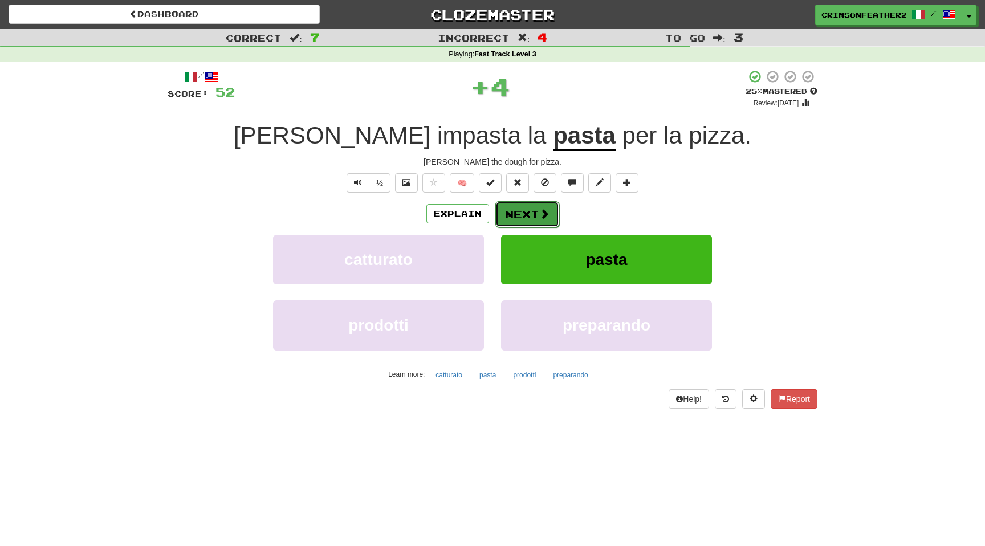
click at [518, 214] on button "Next" at bounding box center [527, 214] width 64 height 26
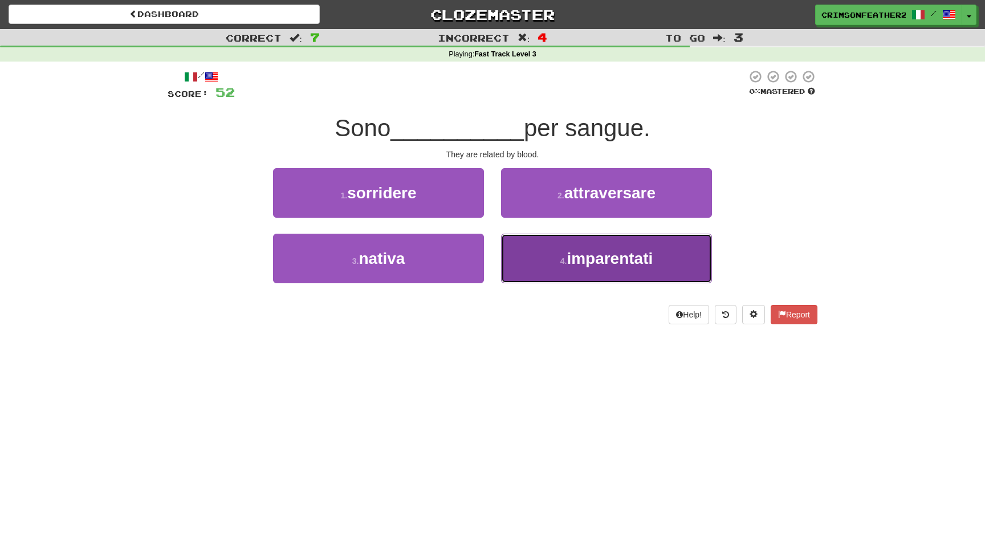
click at [531, 261] on button "4 . imparentati" at bounding box center [606, 259] width 211 height 50
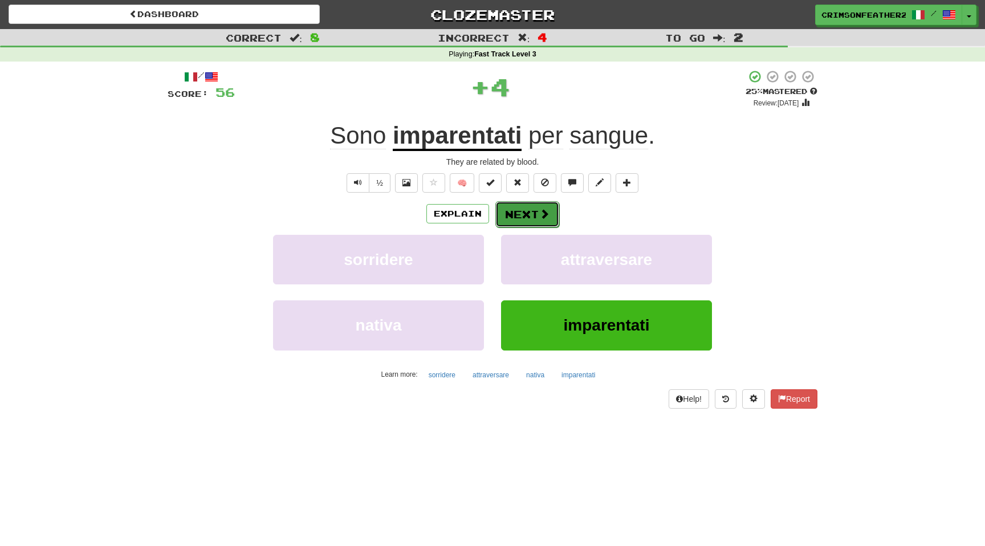
click at [531, 218] on button "Next" at bounding box center [527, 214] width 64 height 26
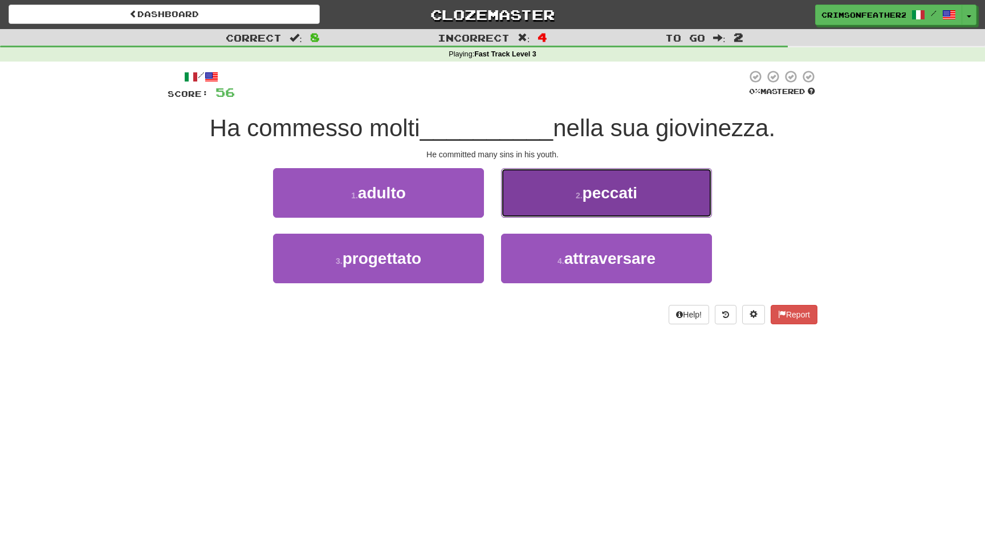
click at [549, 198] on button "2 . peccati" at bounding box center [606, 193] width 211 height 50
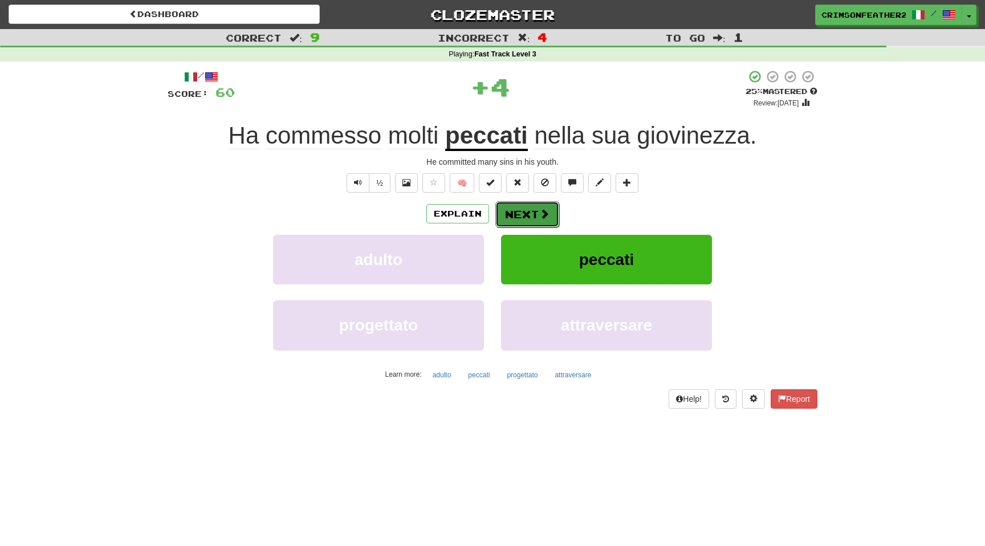
click at [527, 212] on button "Next" at bounding box center [527, 214] width 64 height 26
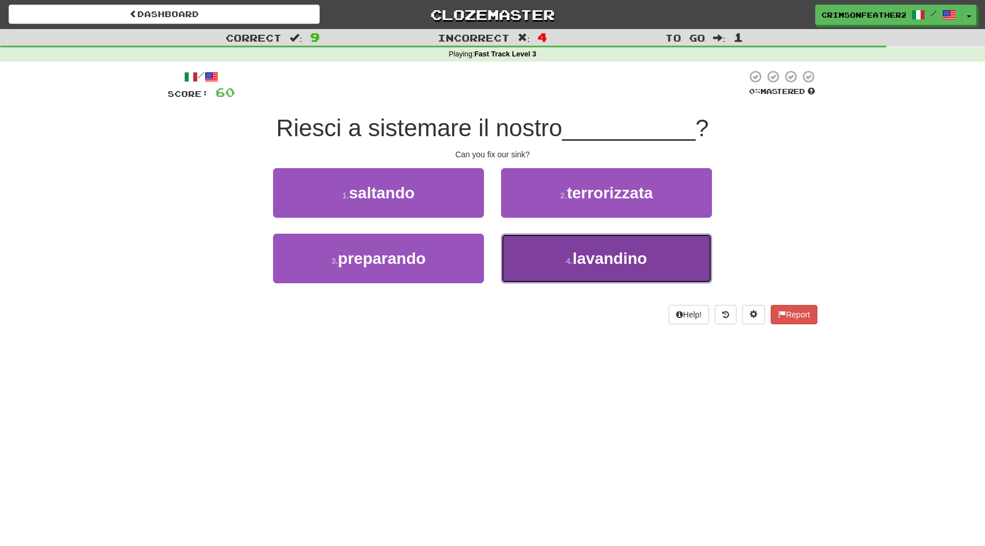
click at [531, 251] on button "4 . [GEOGRAPHIC_DATA]" at bounding box center [606, 259] width 211 height 50
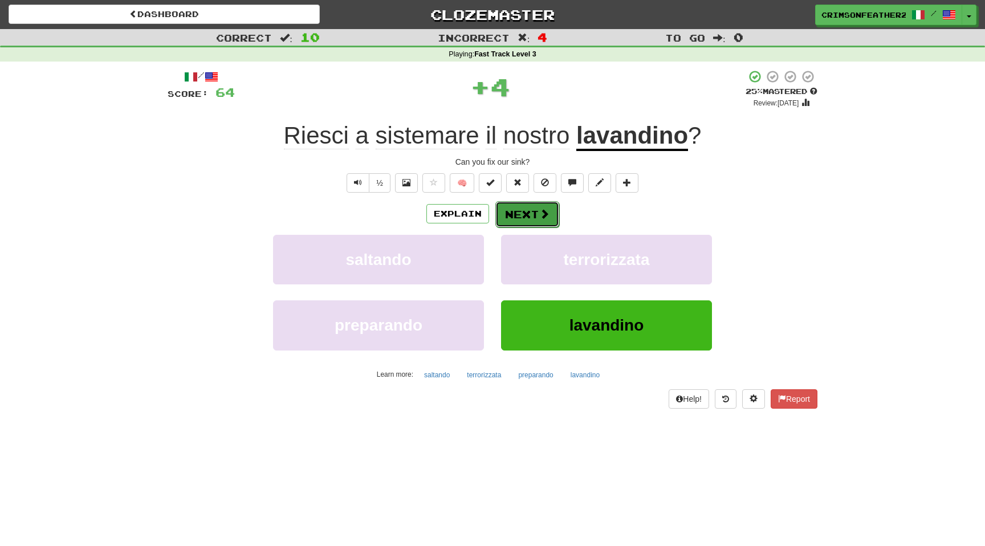
click at [520, 222] on button "Next" at bounding box center [527, 214] width 64 height 26
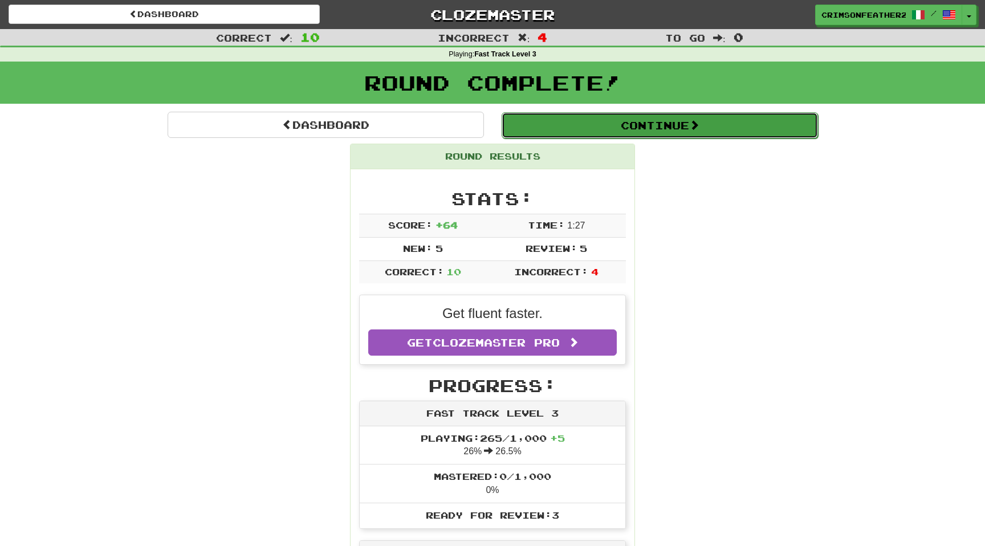
click at [548, 128] on button "Continue" at bounding box center [660, 125] width 316 height 26
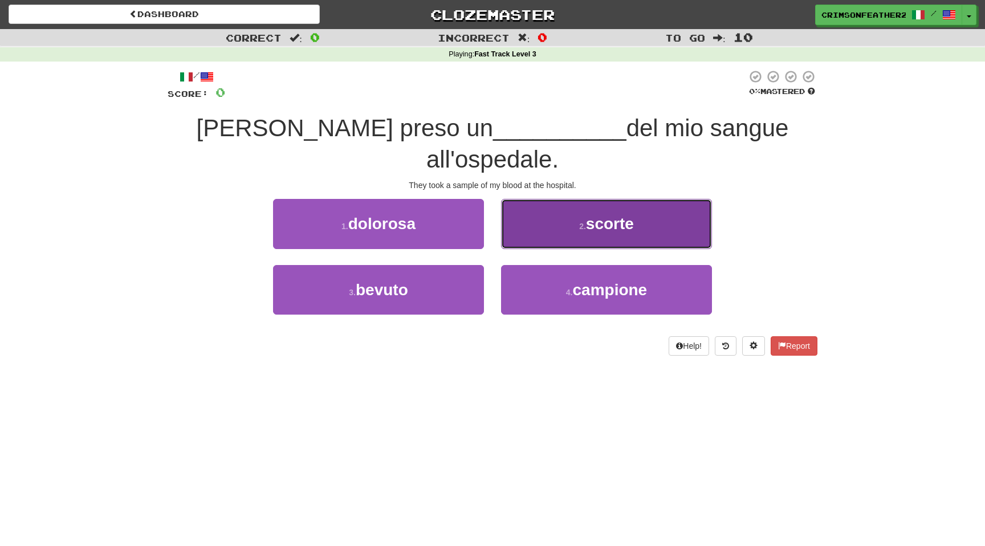
click at [570, 199] on button "2 . [GEOGRAPHIC_DATA]" at bounding box center [606, 224] width 211 height 50
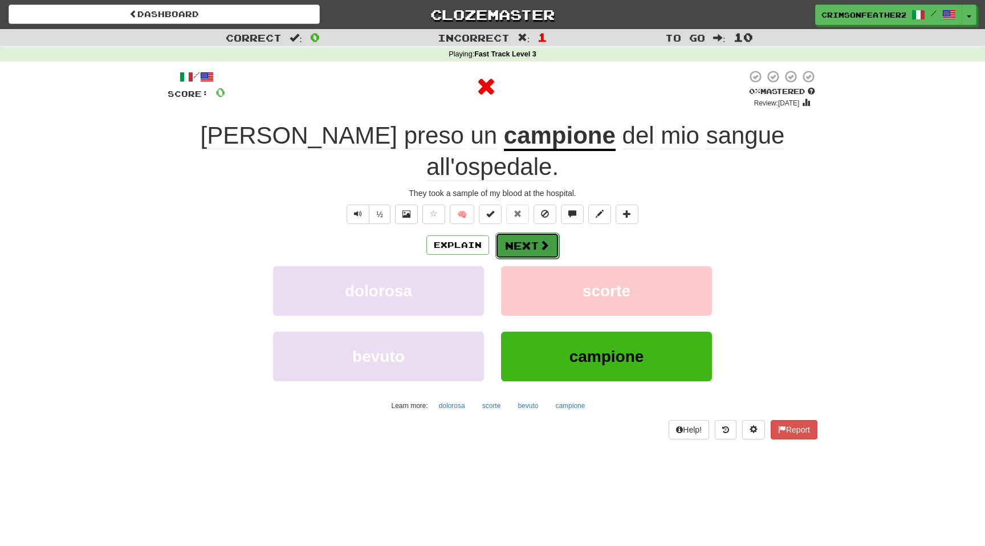
click at [535, 233] on button "Next" at bounding box center [527, 246] width 64 height 26
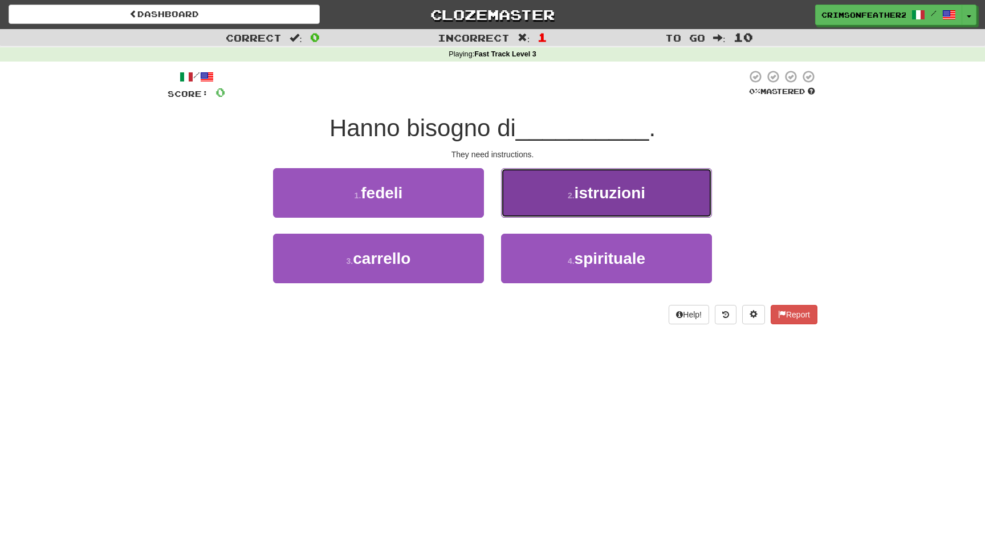
click at [540, 205] on button "2 . istruzioni" at bounding box center [606, 193] width 211 height 50
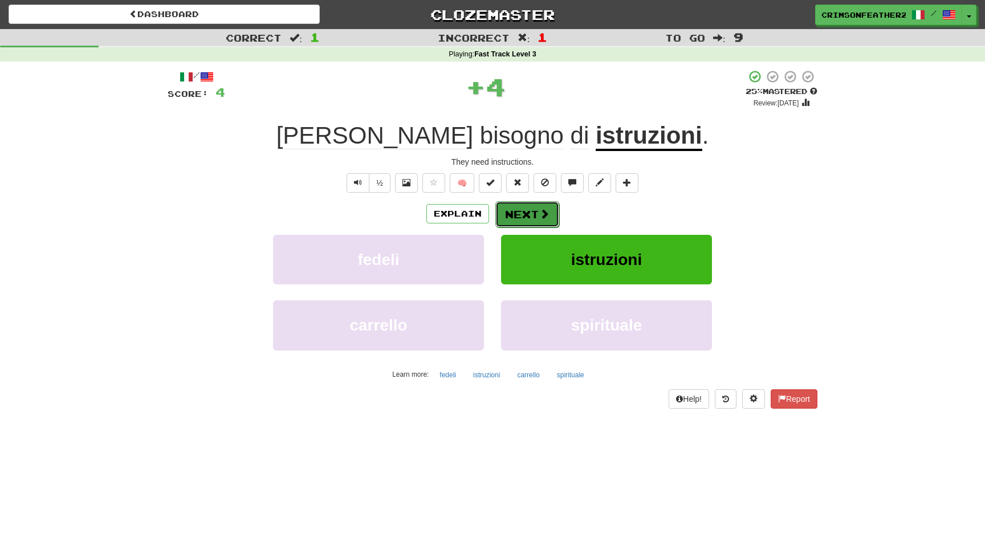
click at [528, 212] on button "Next" at bounding box center [527, 214] width 64 height 26
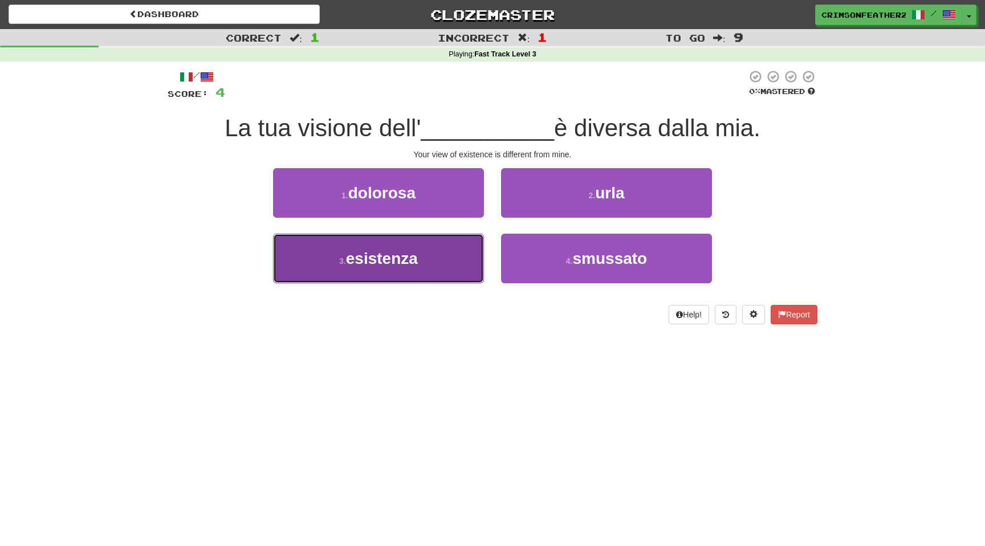
click at [440, 257] on button "3 . esistenza" at bounding box center [378, 259] width 211 height 50
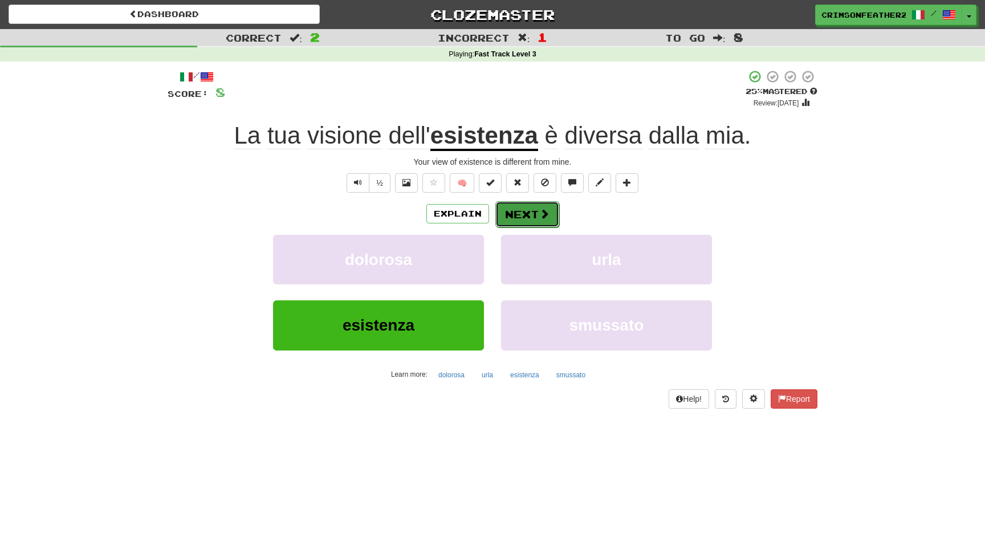
click at [527, 216] on button "Next" at bounding box center [527, 214] width 64 height 26
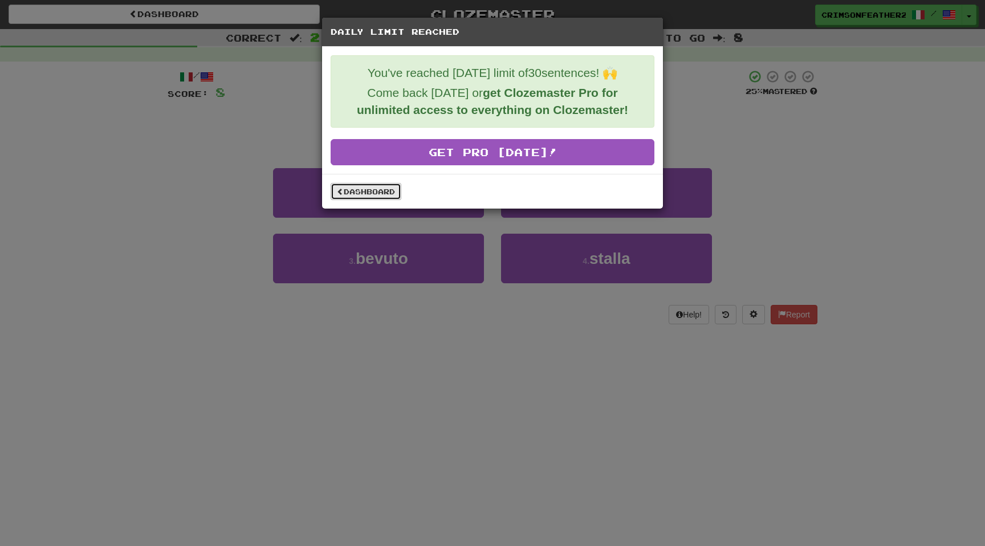
click at [365, 193] on link "Dashboard" at bounding box center [366, 191] width 71 height 17
